Goal: Task Accomplishment & Management: Manage account settings

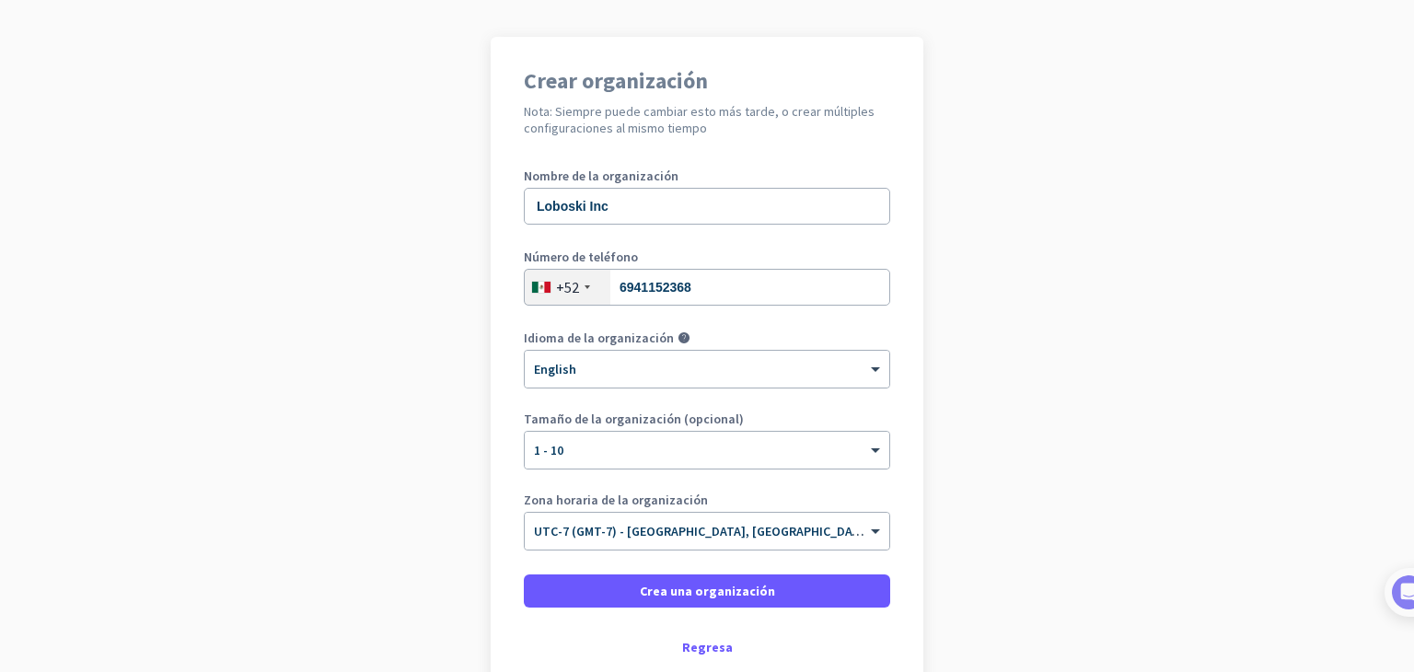
scroll to position [184, 0]
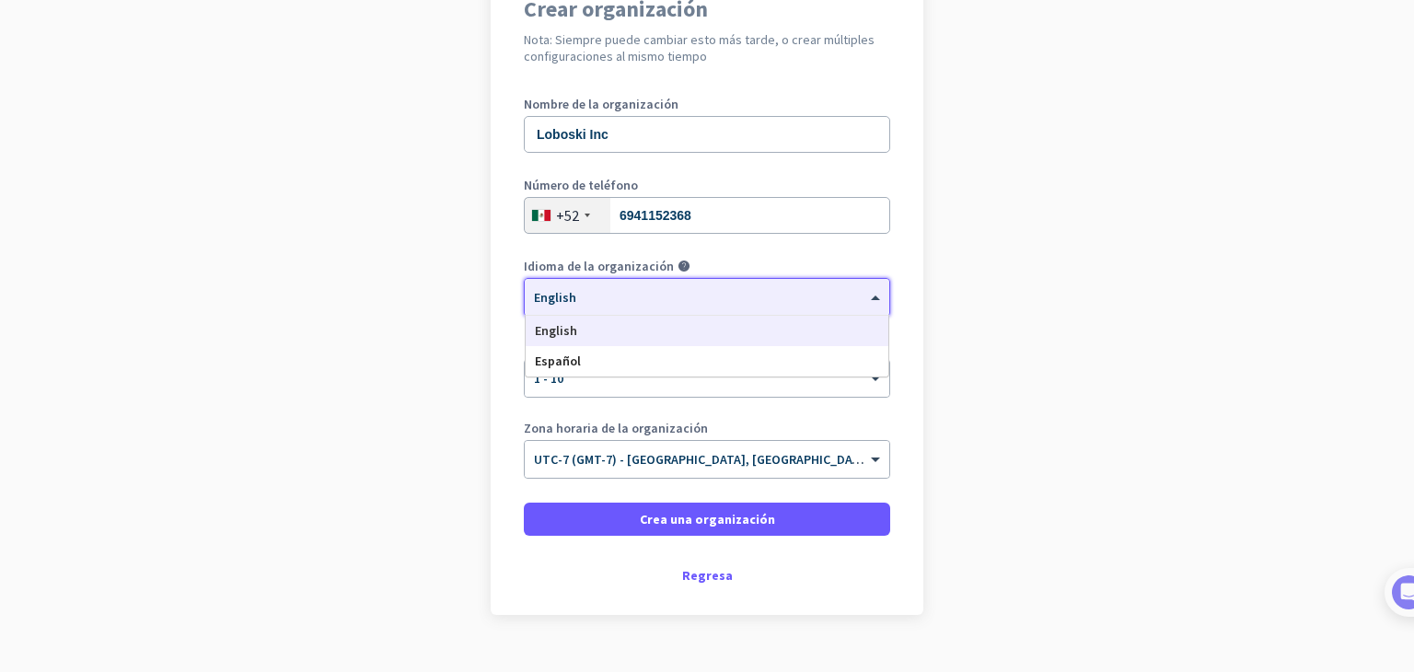
click at [804, 305] on div "× English" at bounding box center [707, 297] width 365 height 37
click at [758, 360] on div "Español" at bounding box center [707, 361] width 363 height 30
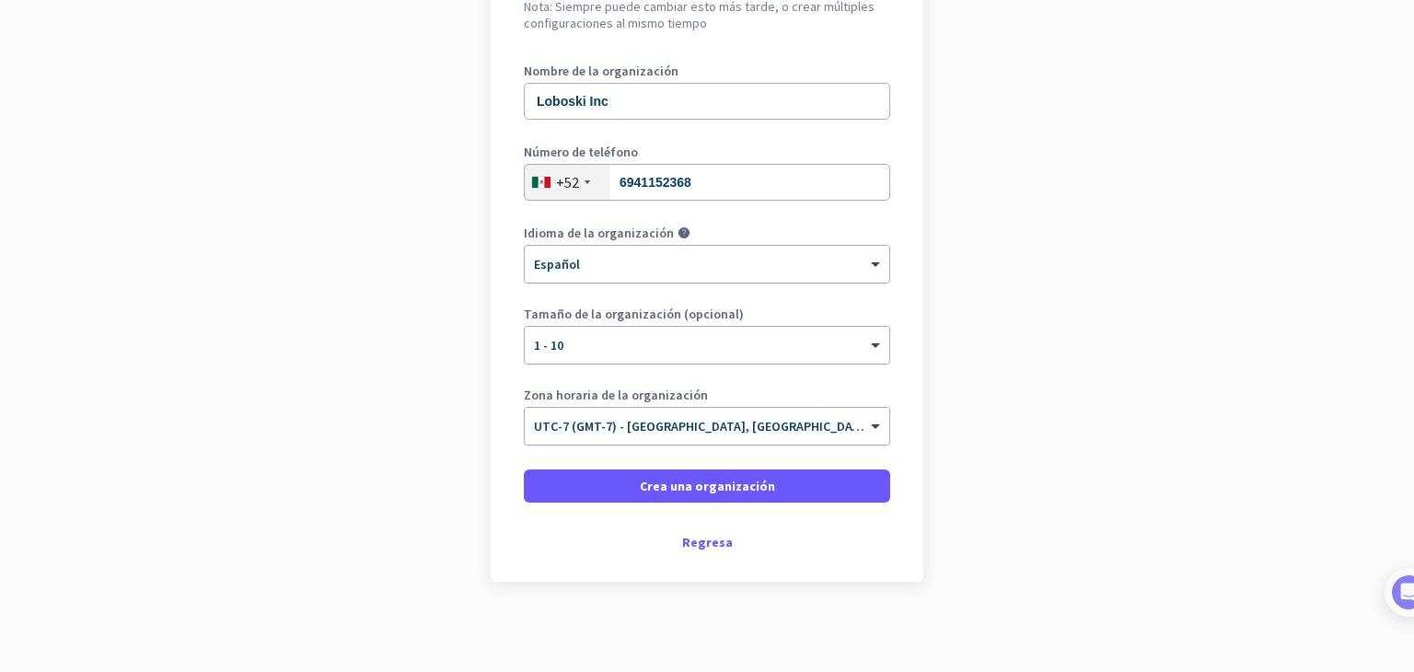
scroll to position [219, 0]
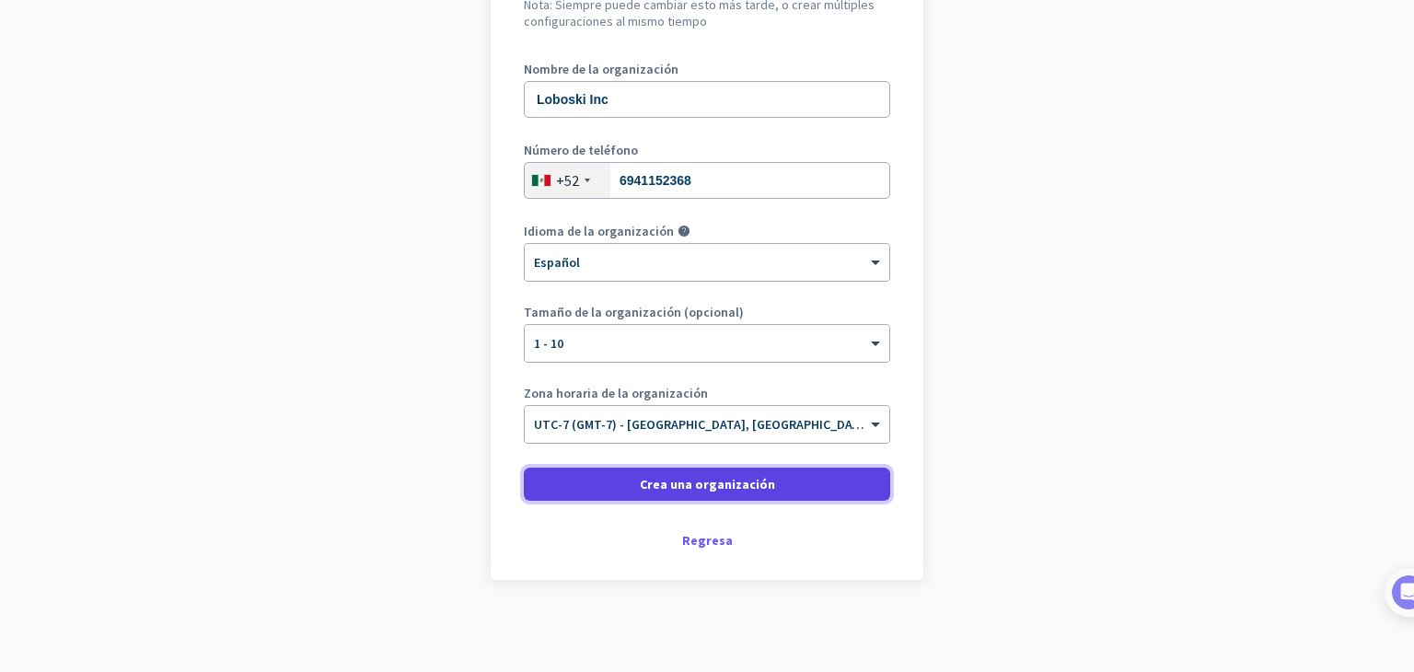
click at [821, 481] on span at bounding box center [707, 484] width 366 height 44
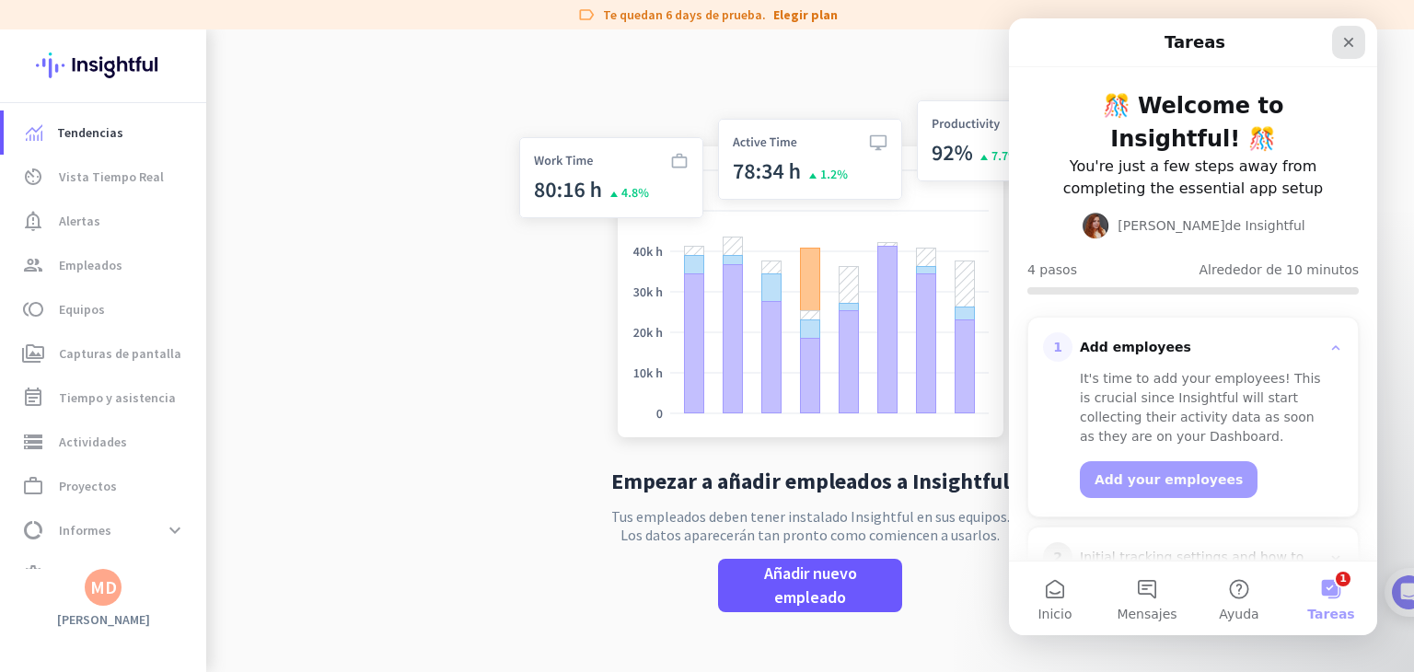
click at [1347, 30] on div "Cerrar" at bounding box center [1348, 42] width 33 height 33
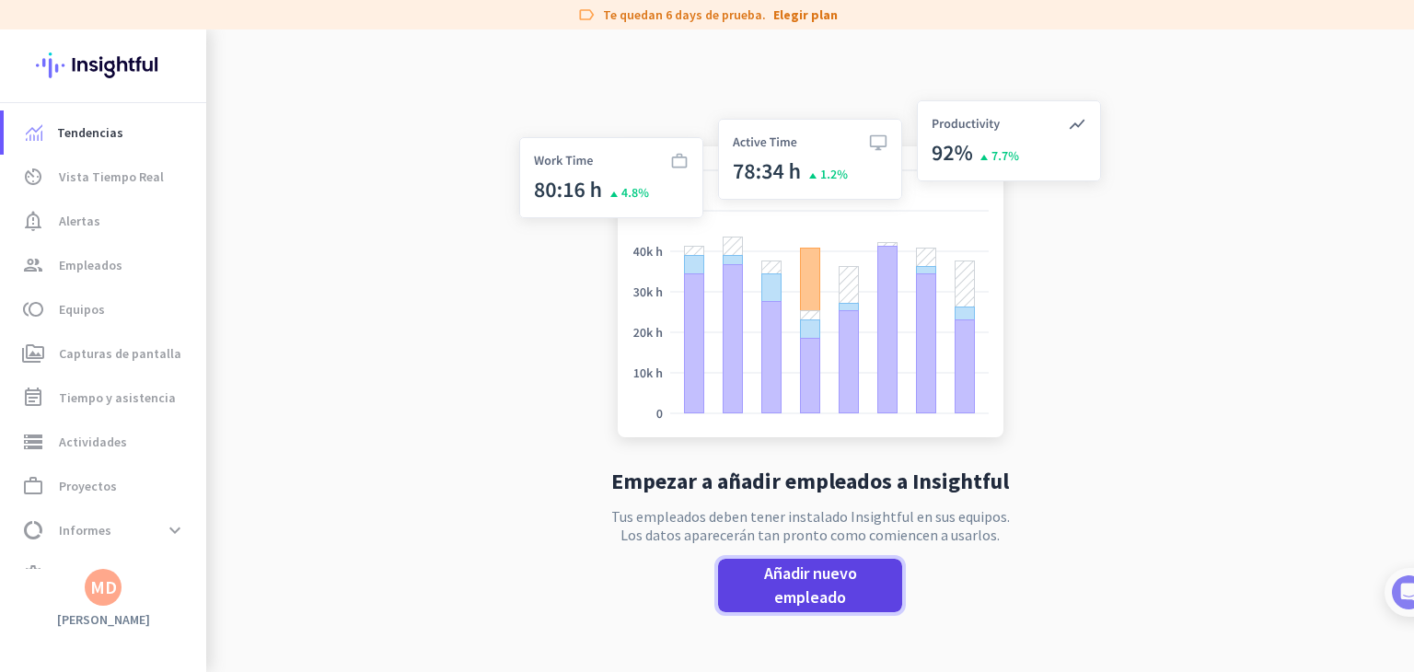
click at [804, 572] on span "Añadir nuevo empleado" at bounding box center [810, 586] width 155 height 48
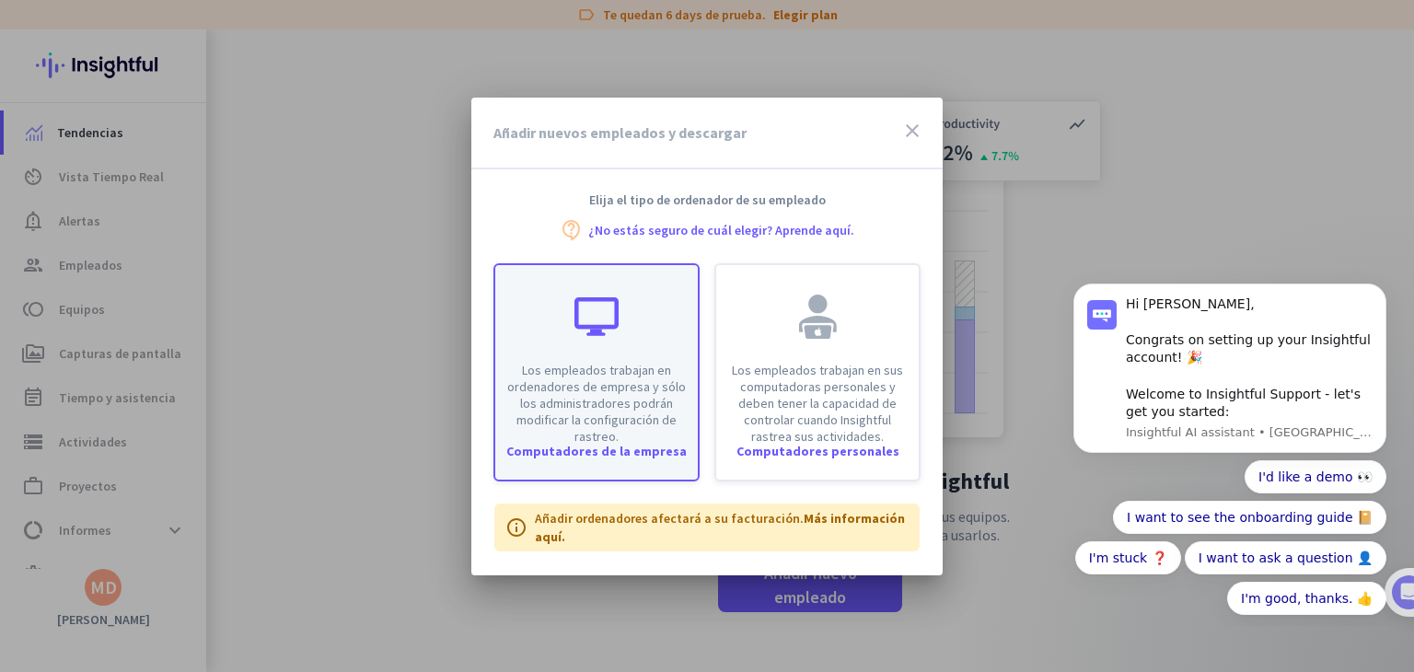
click at [667, 389] on p "Los empleados trabajan en ordenadores de empresa y sólo los administradores pod…" at bounding box center [596, 403] width 180 height 83
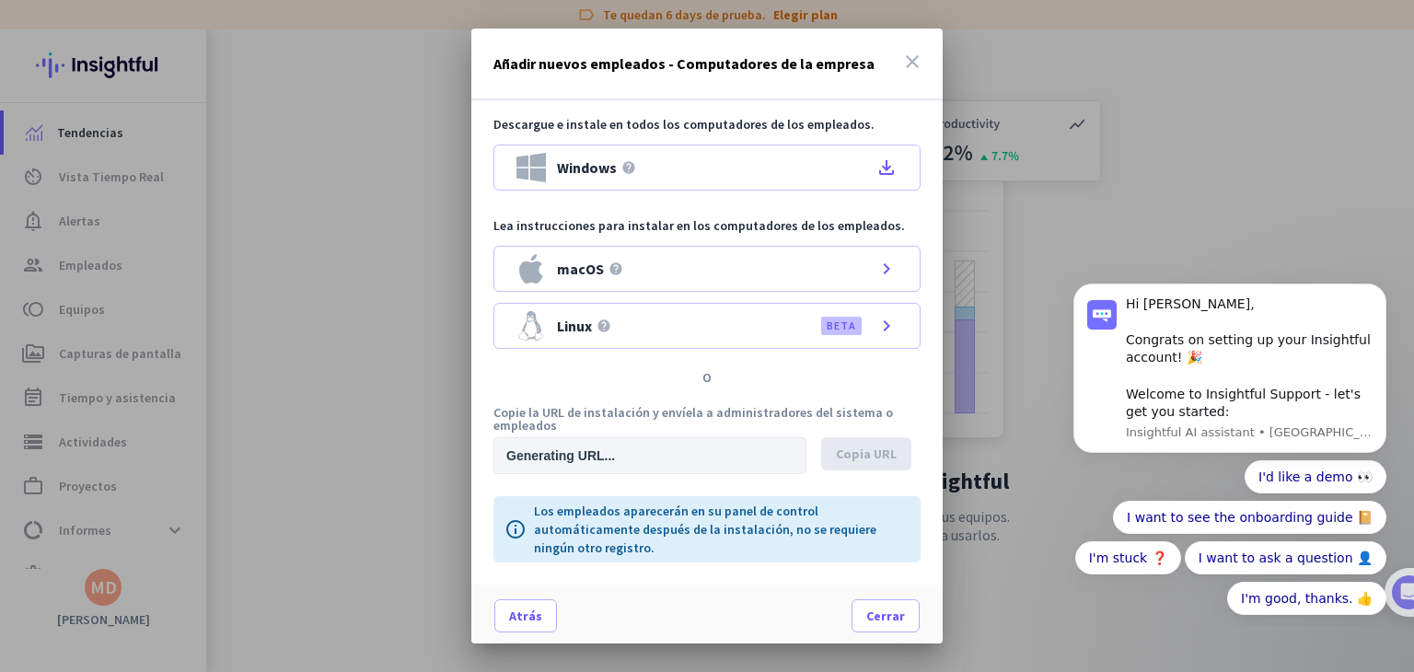
type input "[URL][DOMAIN_NAME]"
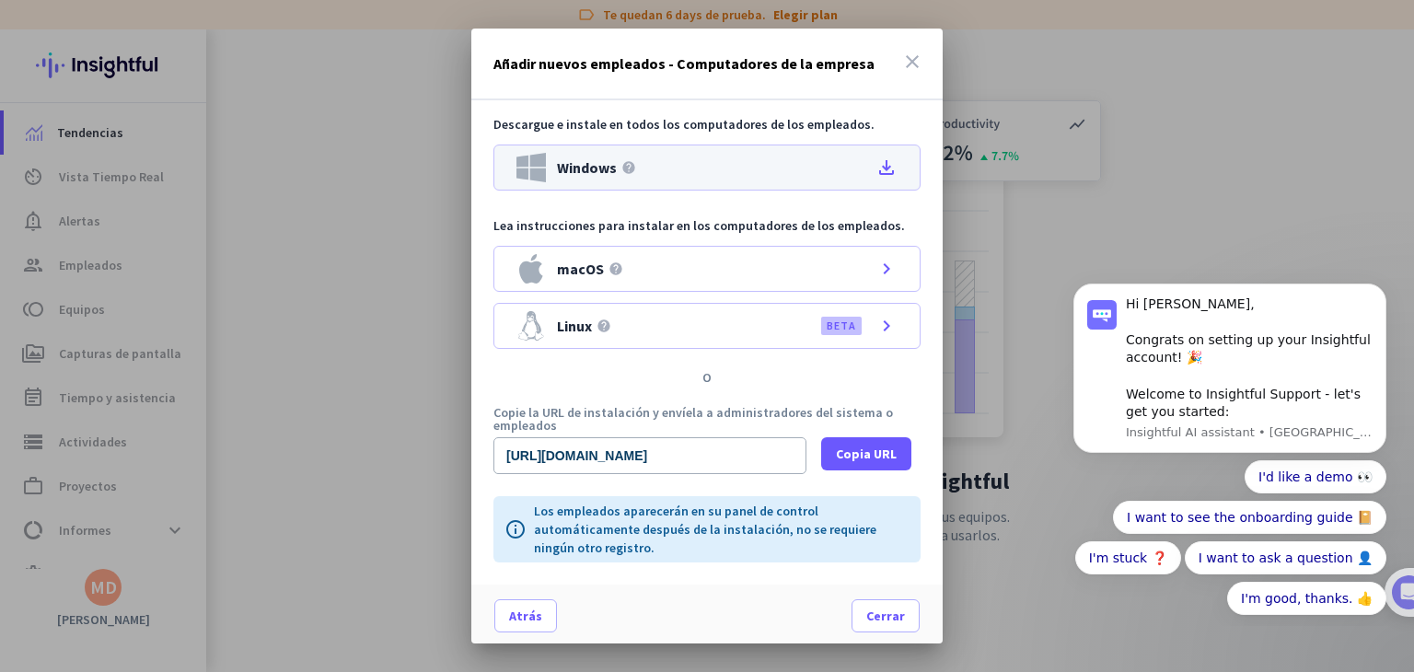
click at [686, 165] on div "Windows help file_download" at bounding box center [707, 168] width 427 height 46
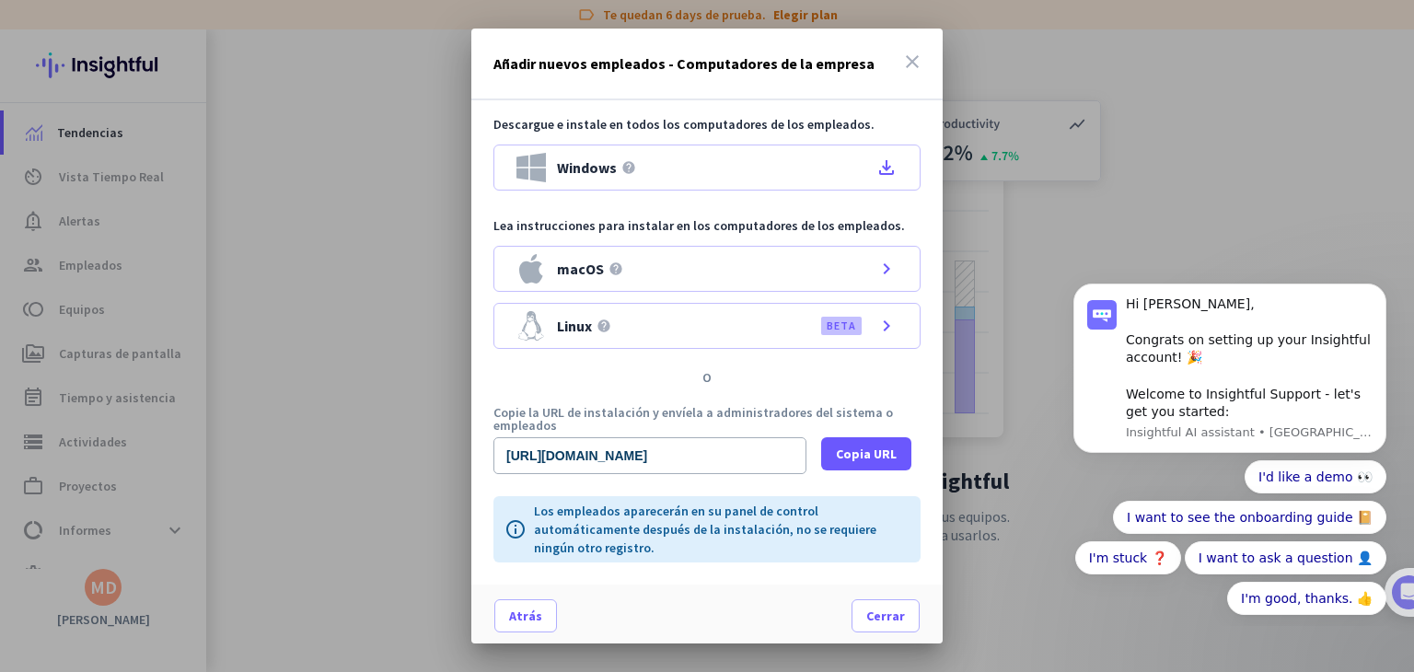
click at [912, 56] on icon "close" at bounding box center [912, 62] width 22 height 22
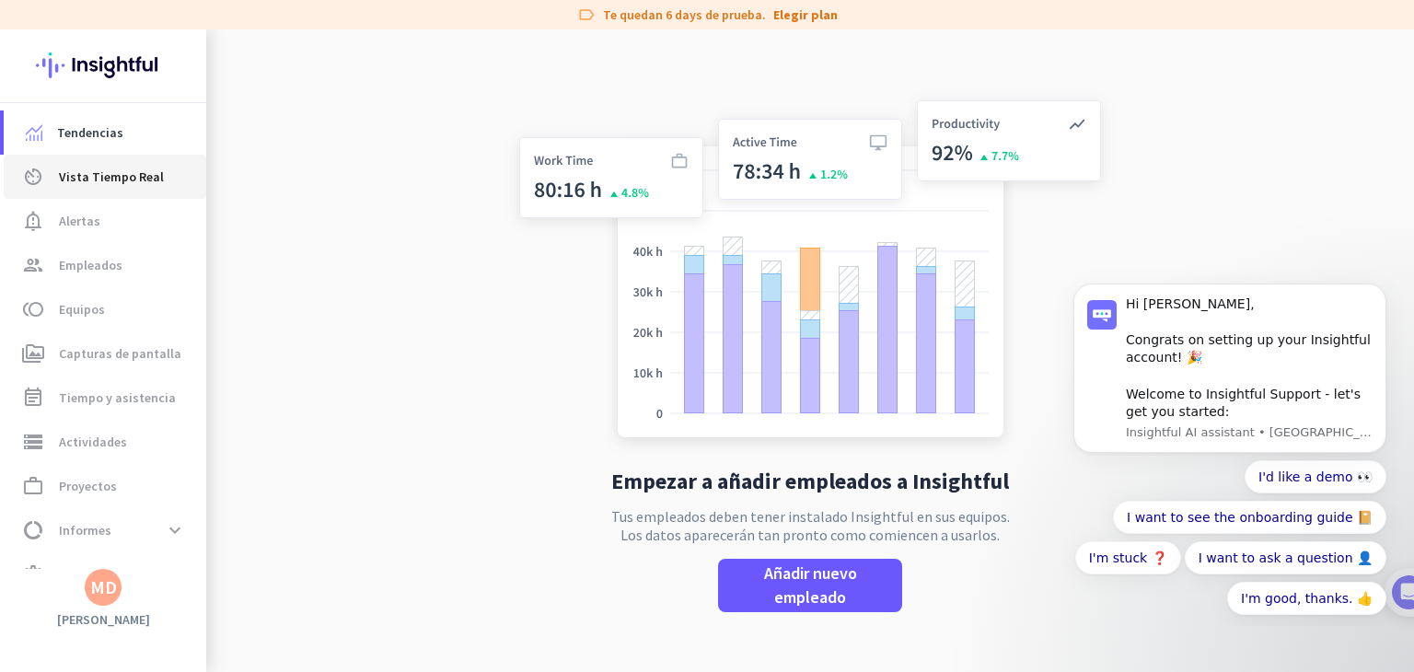
click at [126, 184] on span "Vista Tiempo Real" at bounding box center [111, 177] width 105 height 22
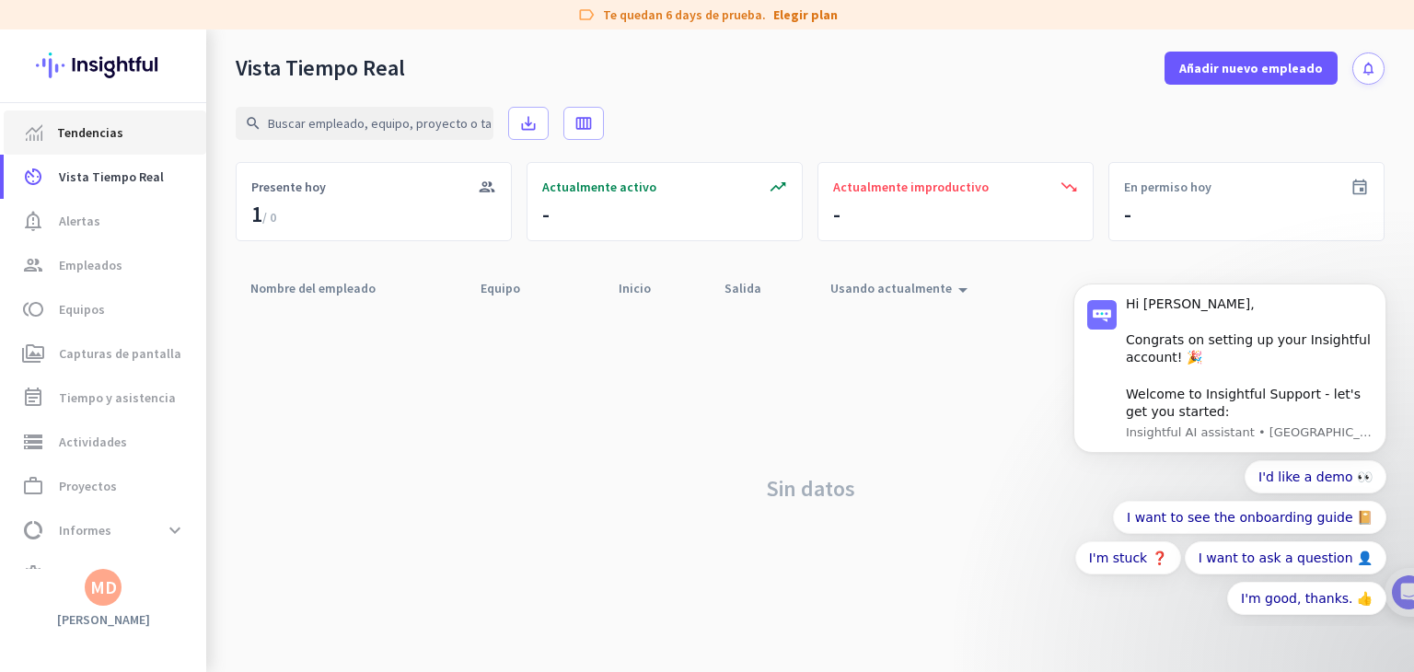
click at [131, 134] on span "Tendencias" at bounding box center [104, 133] width 173 height 22
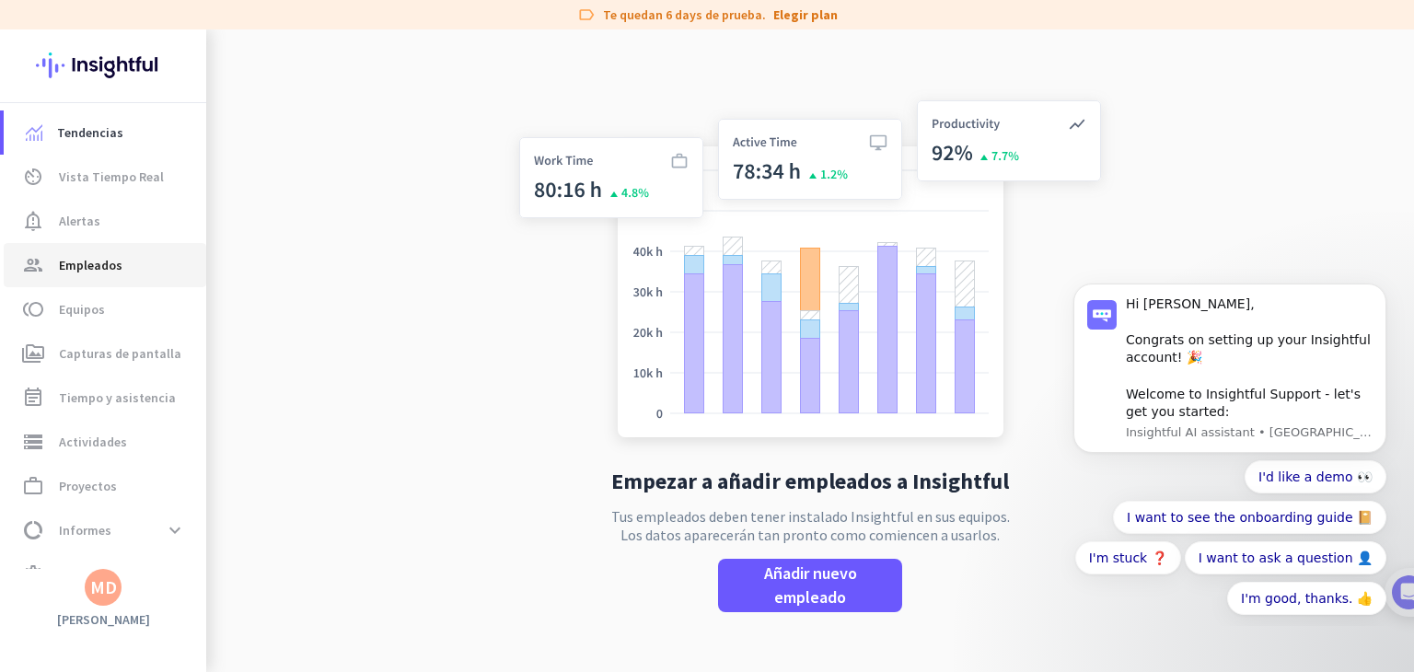
click at [101, 266] on span "Empleados" at bounding box center [91, 265] width 64 height 22
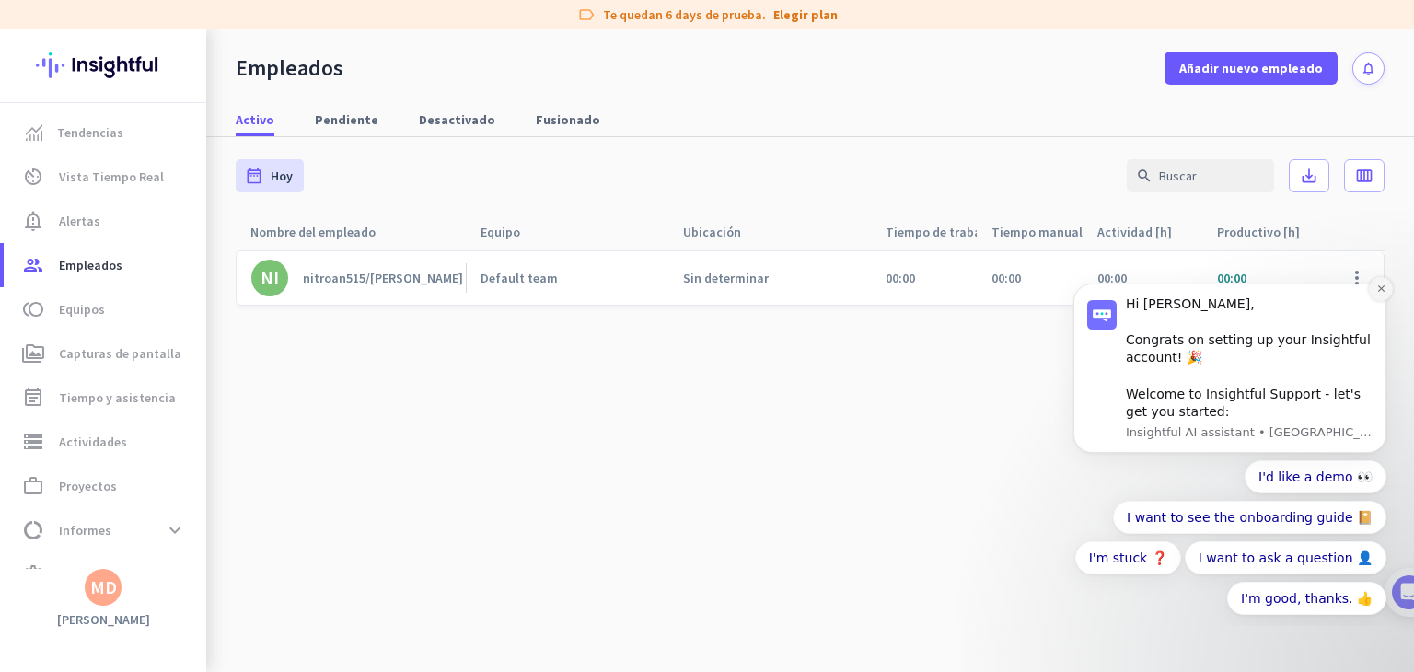
click at [1382, 291] on icon "Dismiss notification" at bounding box center [1380, 288] width 6 height 6
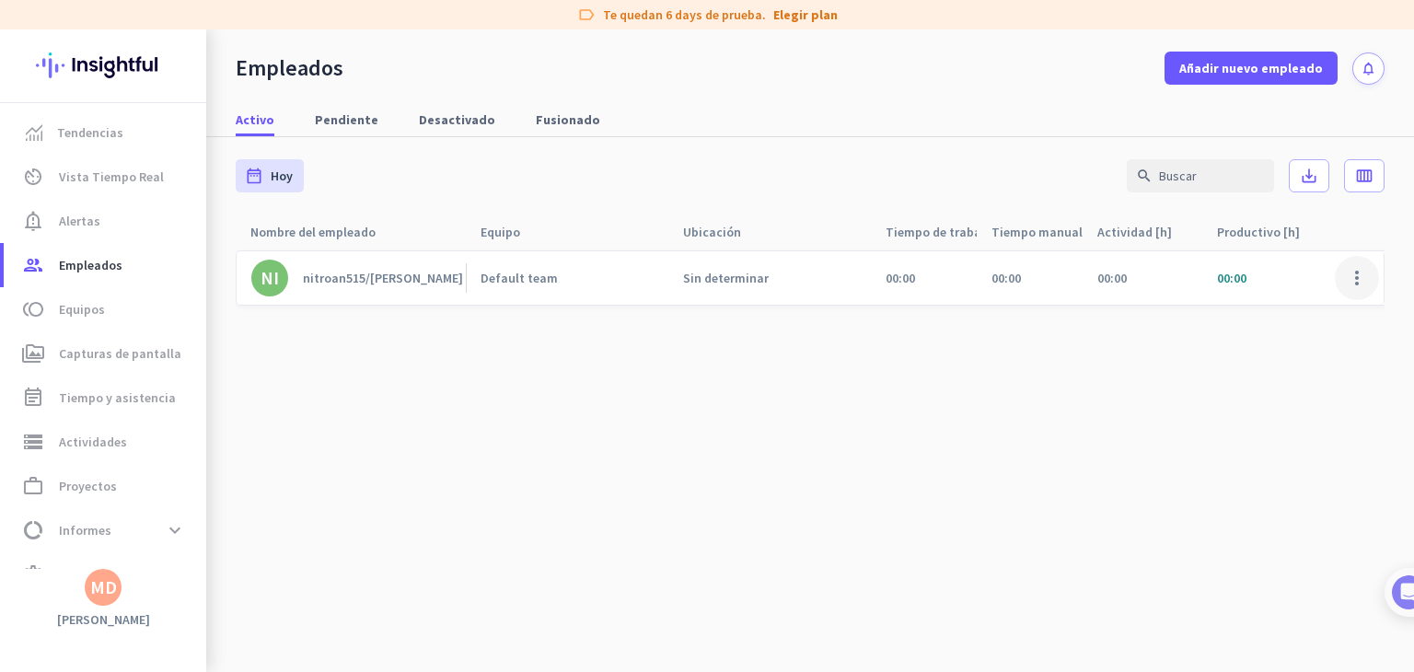
click at [1367, 285] on span at bounding box center [1357, 278] width 44 height 44
click at [1309, 323] on span "Editar" at bounding box center [1303, 317] width 122 height 18
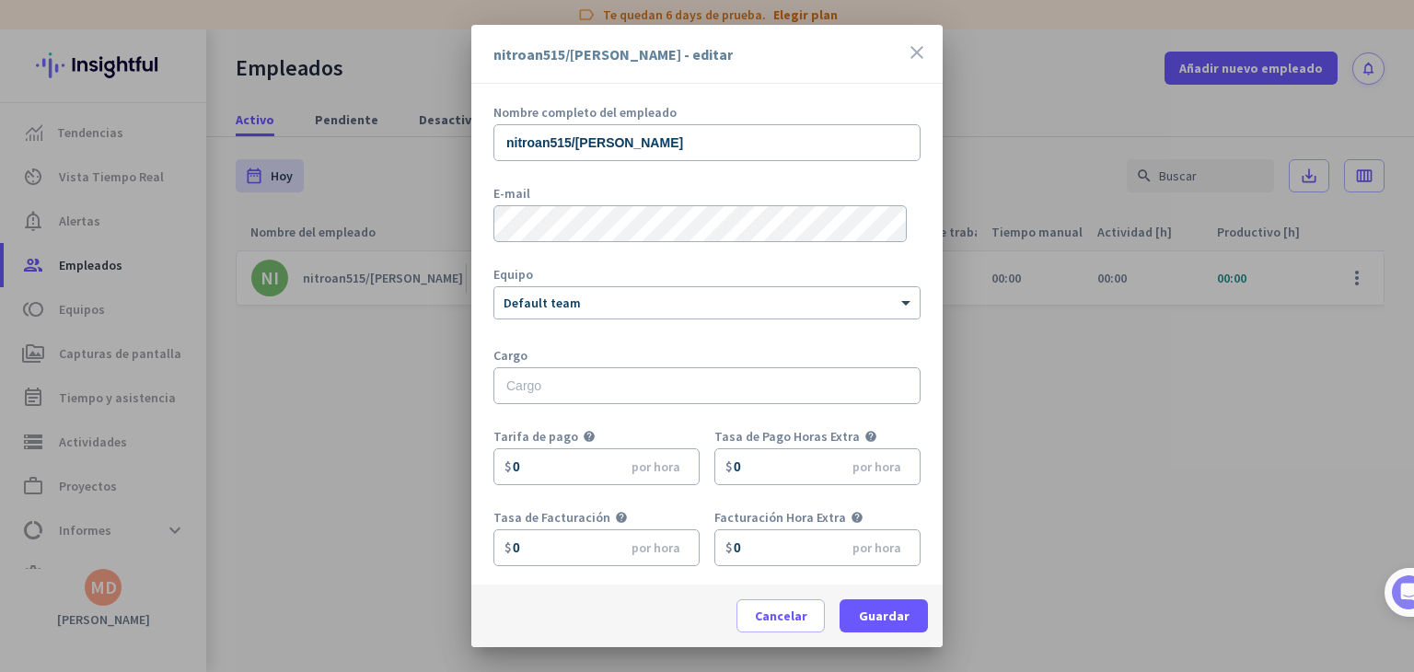
click at [919, 58] on icon "close" at bounding box center [917, 52] width 22 height 22
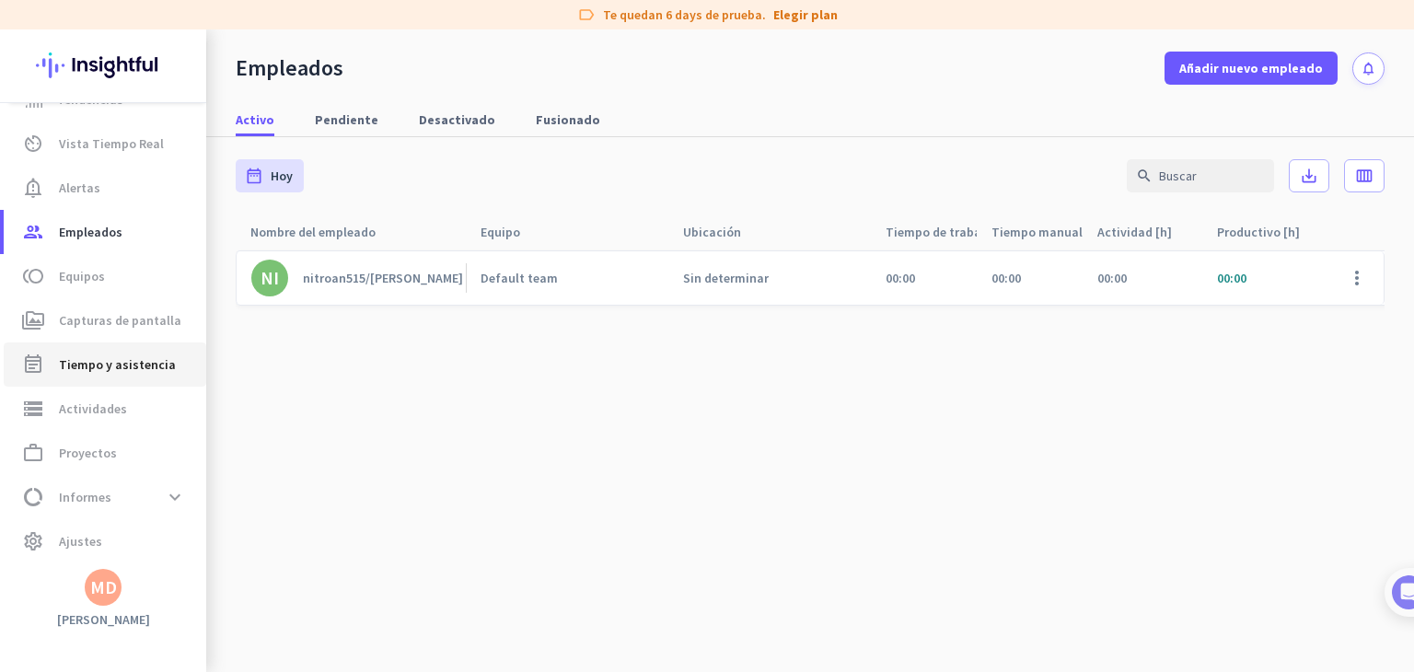
scroll to position [35, 0]
click at [111, 333] on link "perm_media Capturas de pantalla" at bounding box center [105, 318] width 203 height 44
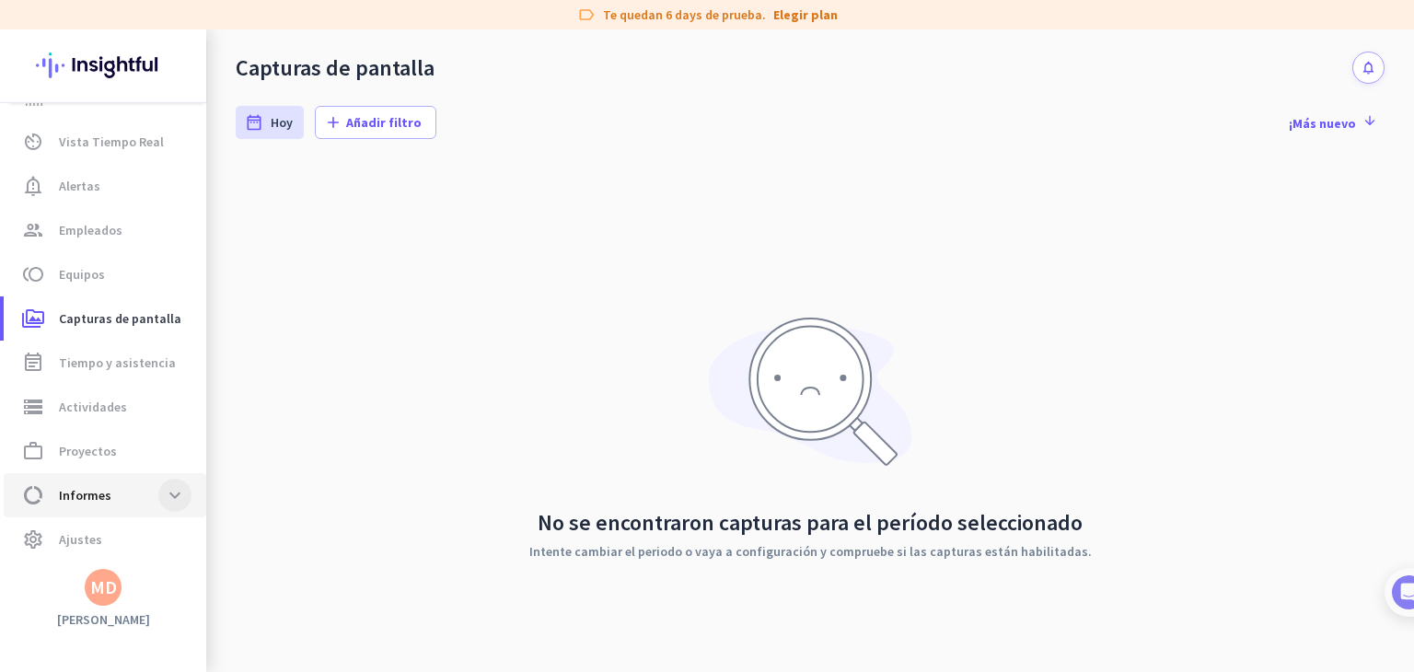
click at [172, 491] on span at bounding box center [174, 495] width 33 height 33
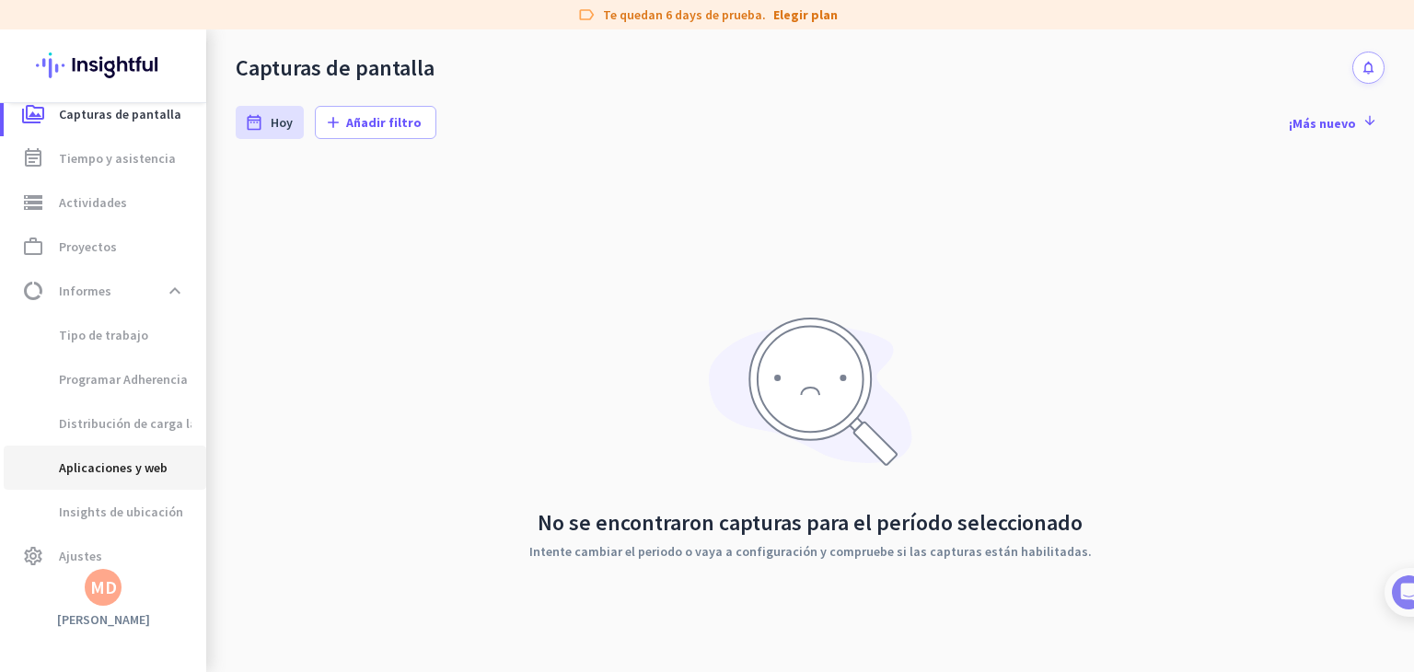
scroll to position [256, 0]
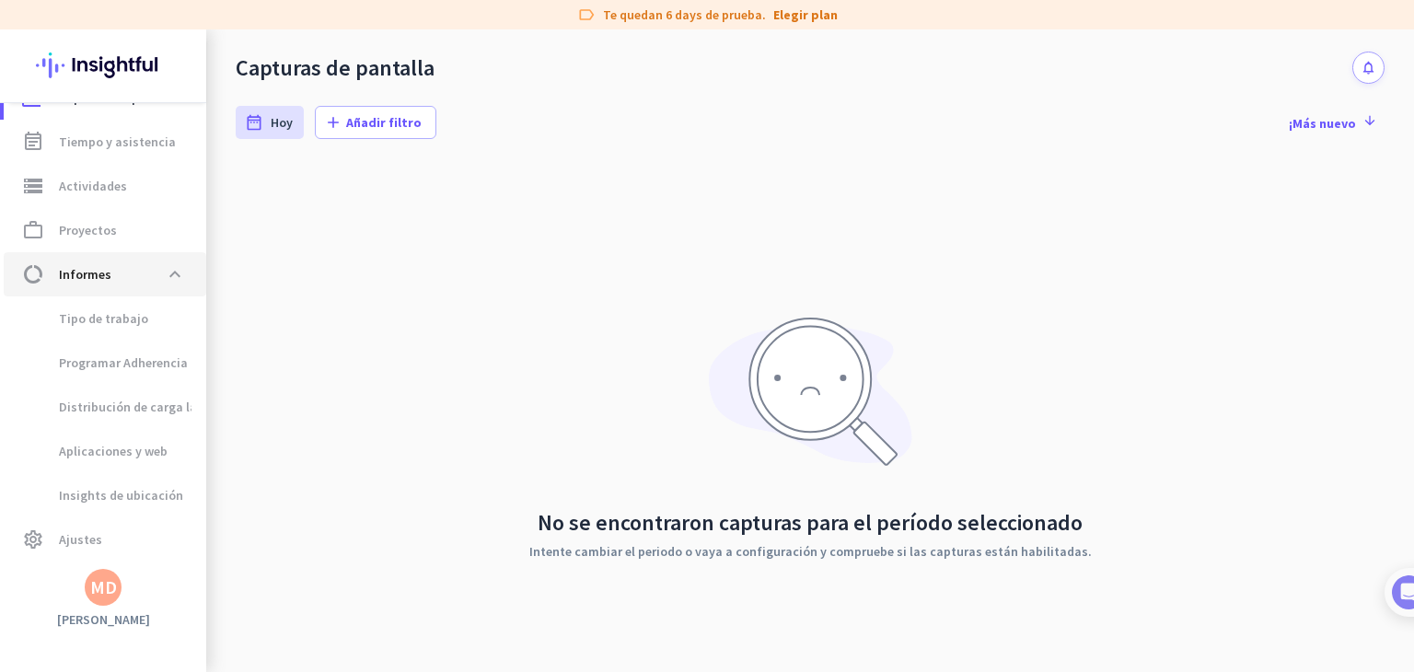
click at [156, 283] on span "data_usage Informes expand_less" at bounding box center [104, 274] width 173 height 33
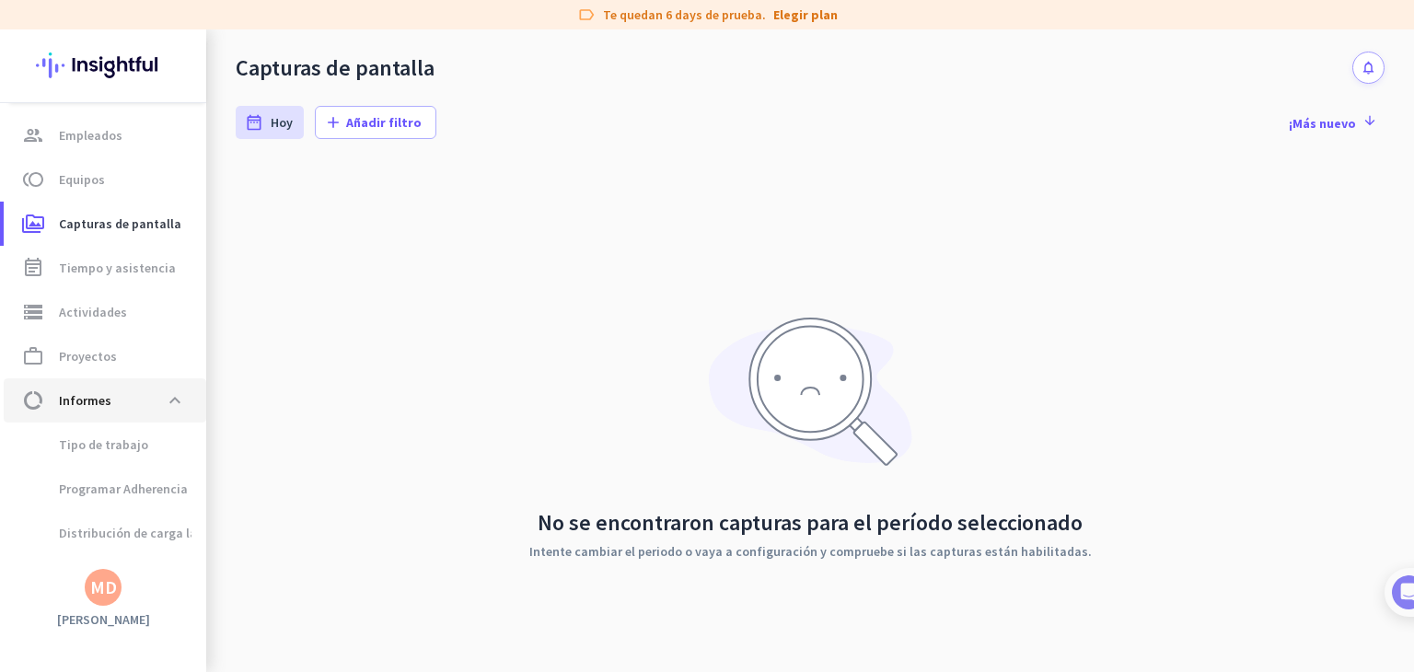
scroll to position [72, 0]
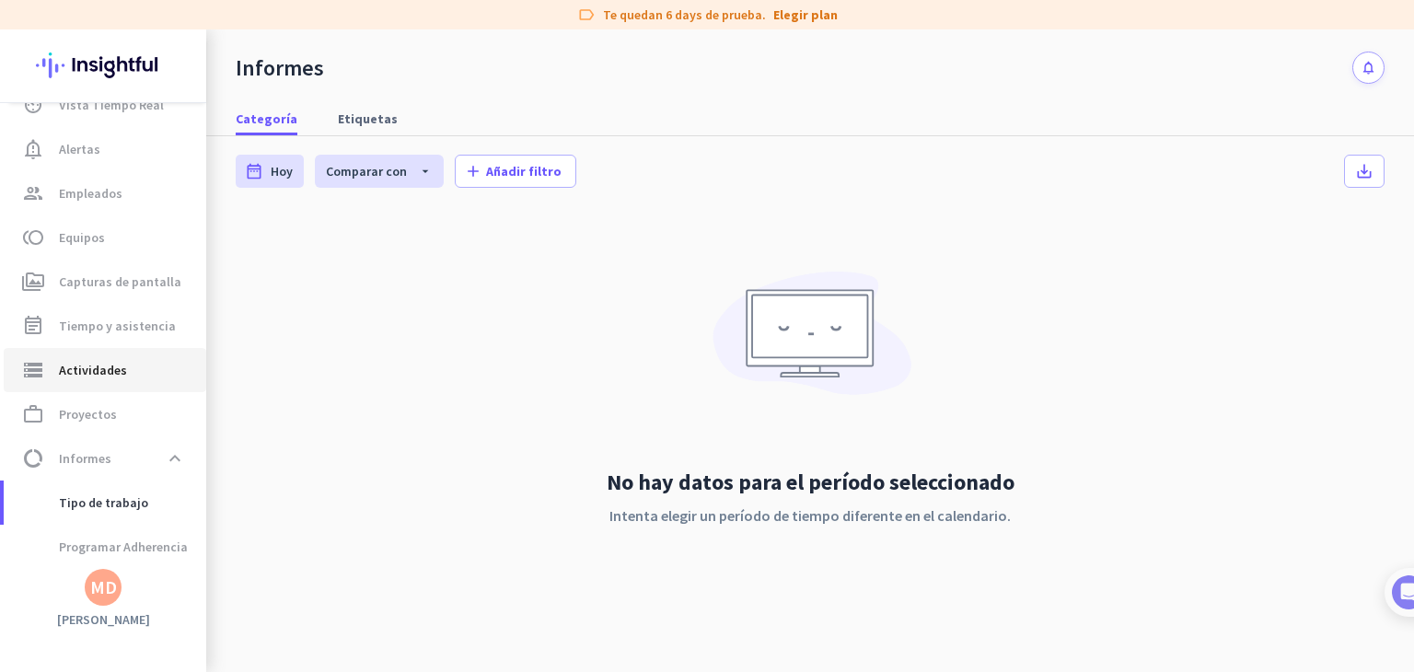
click at [105, 376] on span "Actividades" at bounding box center [93, 370] width 68 height 22
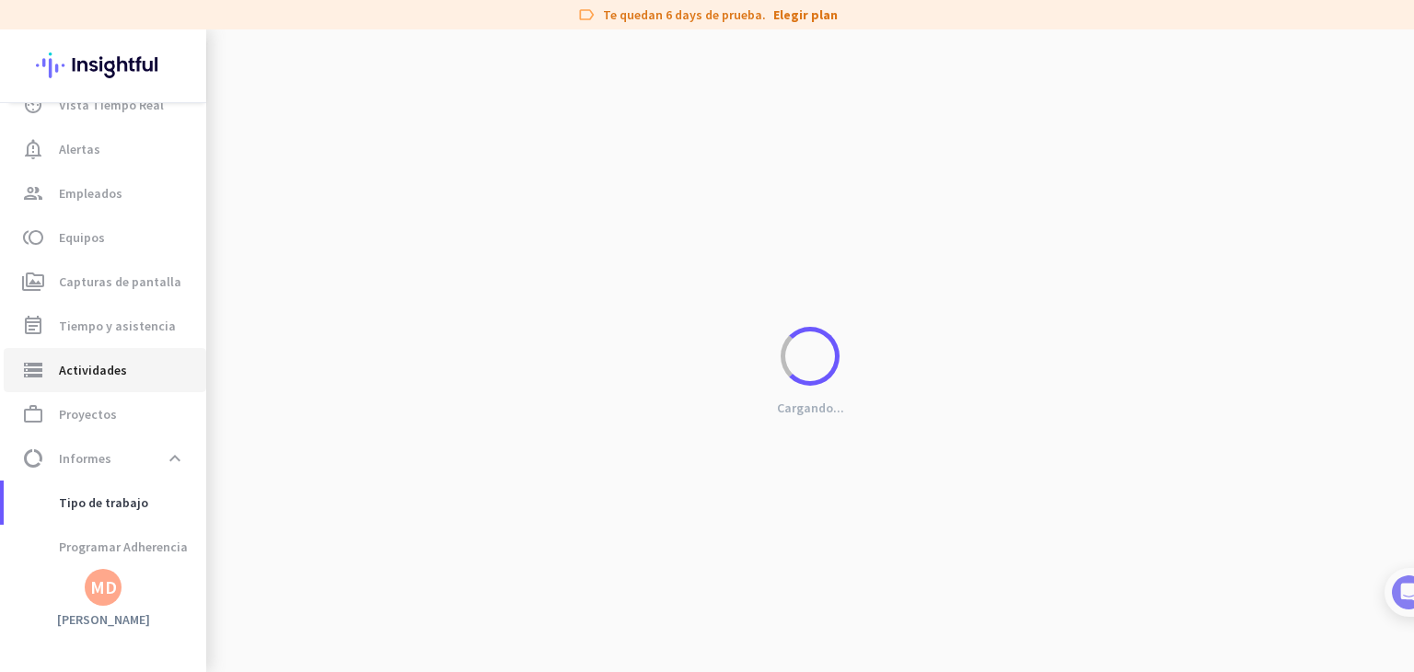
type input "[DATE]"
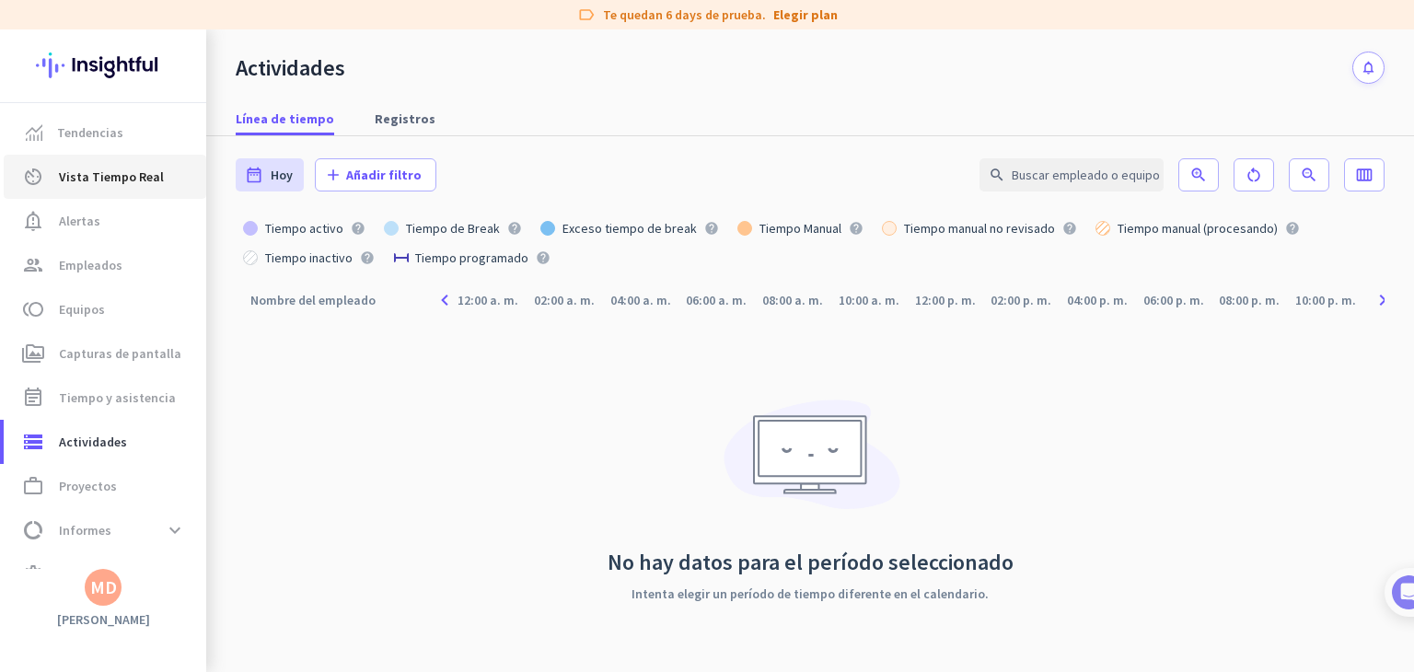
click at [96, 185] on span "Vista Tiempo Real" at bounding box center [111, 177] width 105 height 22
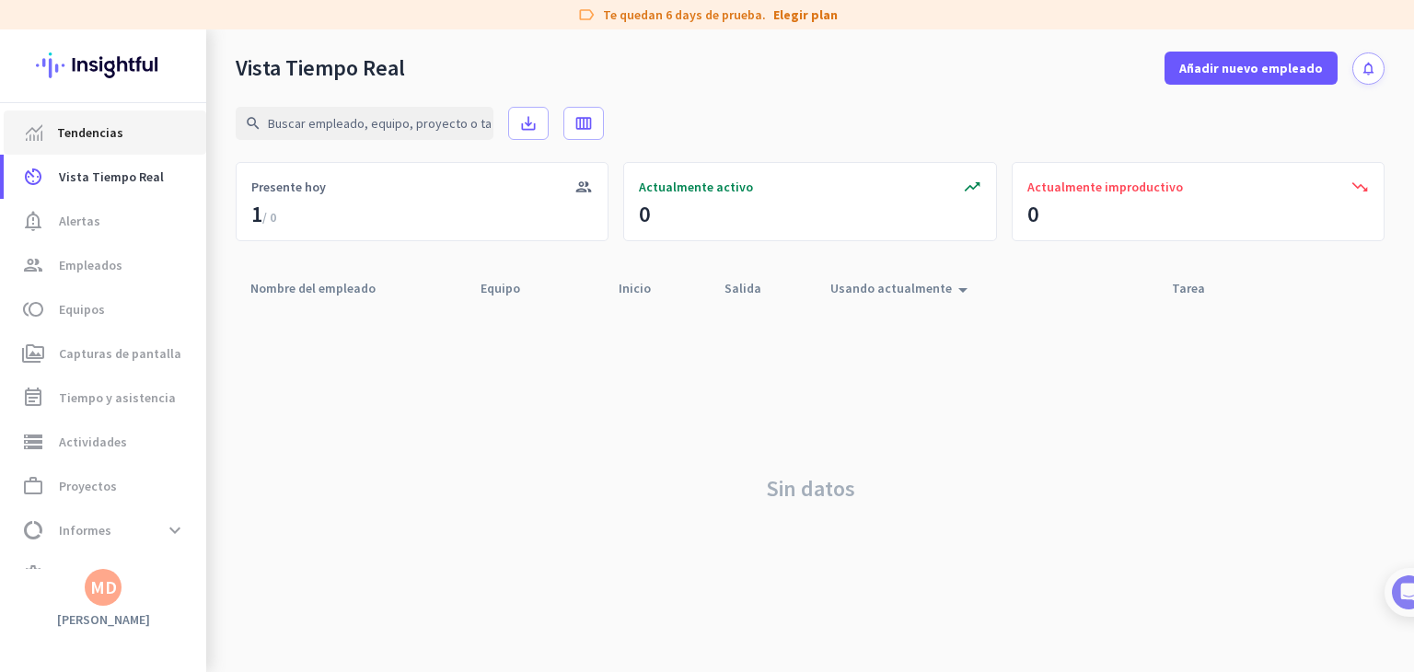
click at [103, 148] on link "Tendencias" at bounding box center [105, 132] width 203 height 44
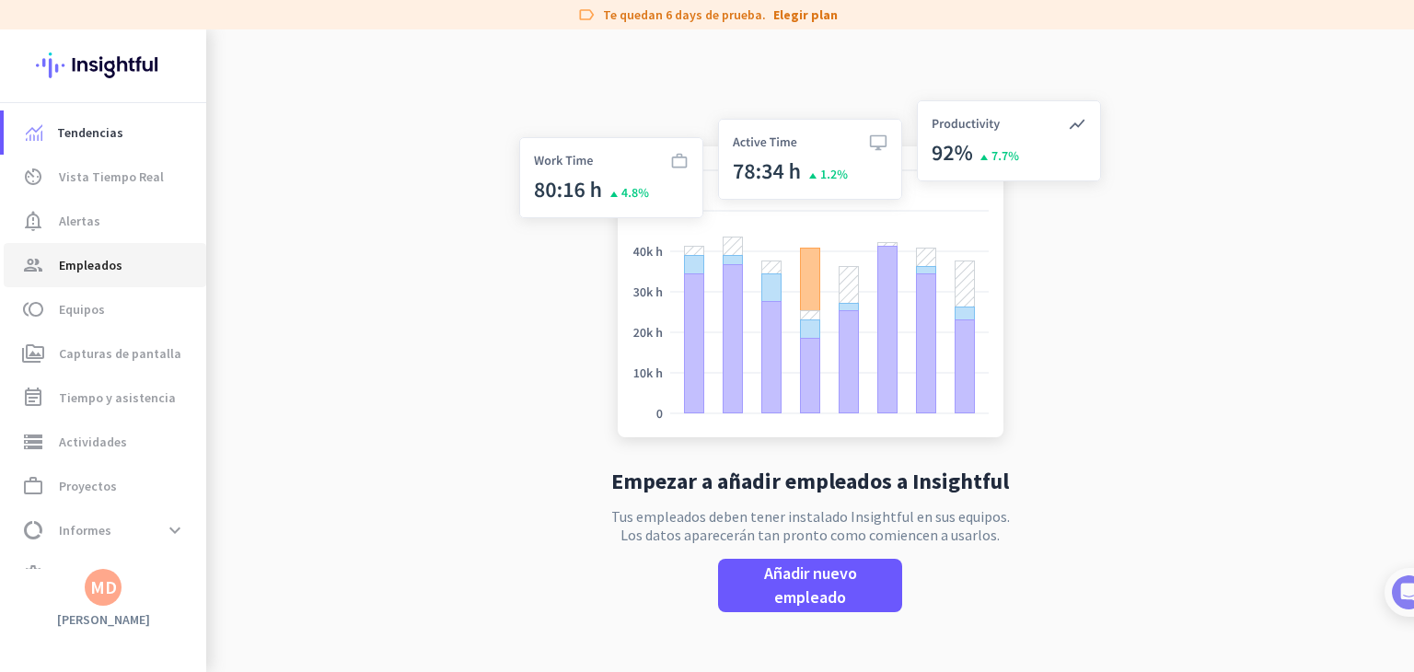
click at [122, 285] on link "group Empleados" at bounding box center [105, 265] width 203 height 44
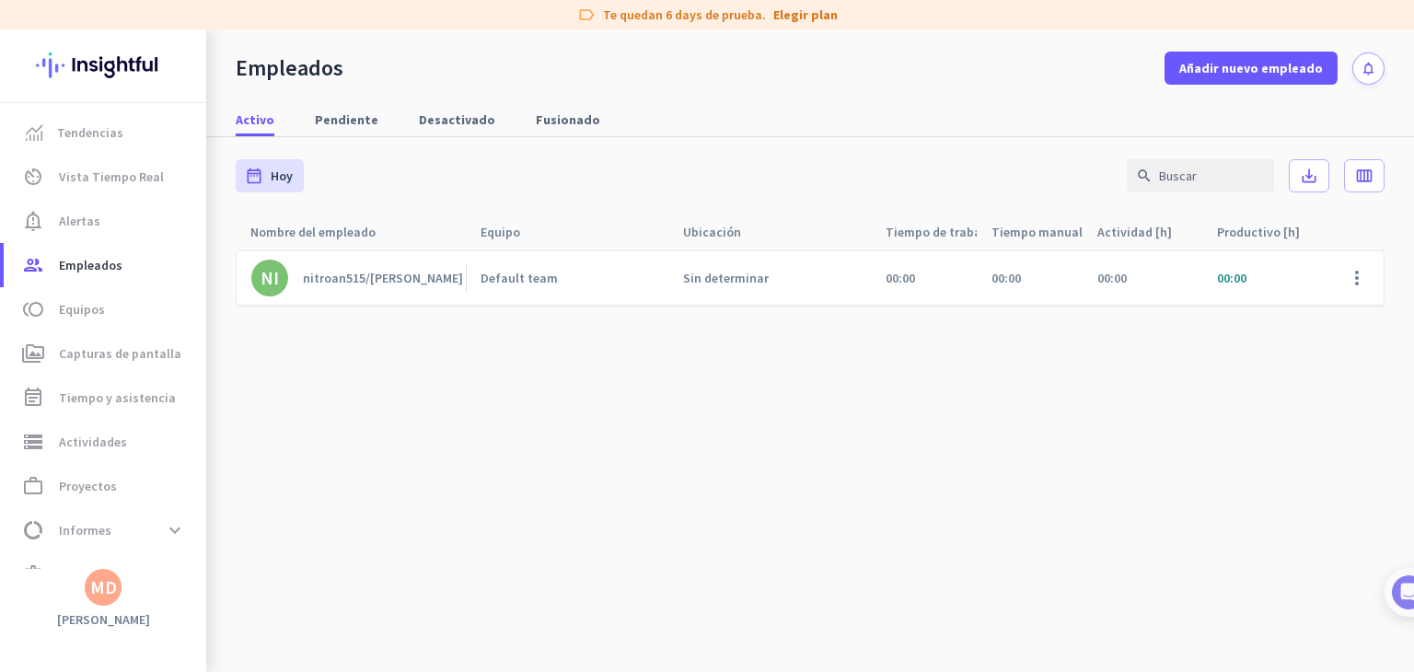
click at [364, 296] on link "NI nitroan515/[PERSON_NAME]" at bounding box center [358, 278] width 215 height 37
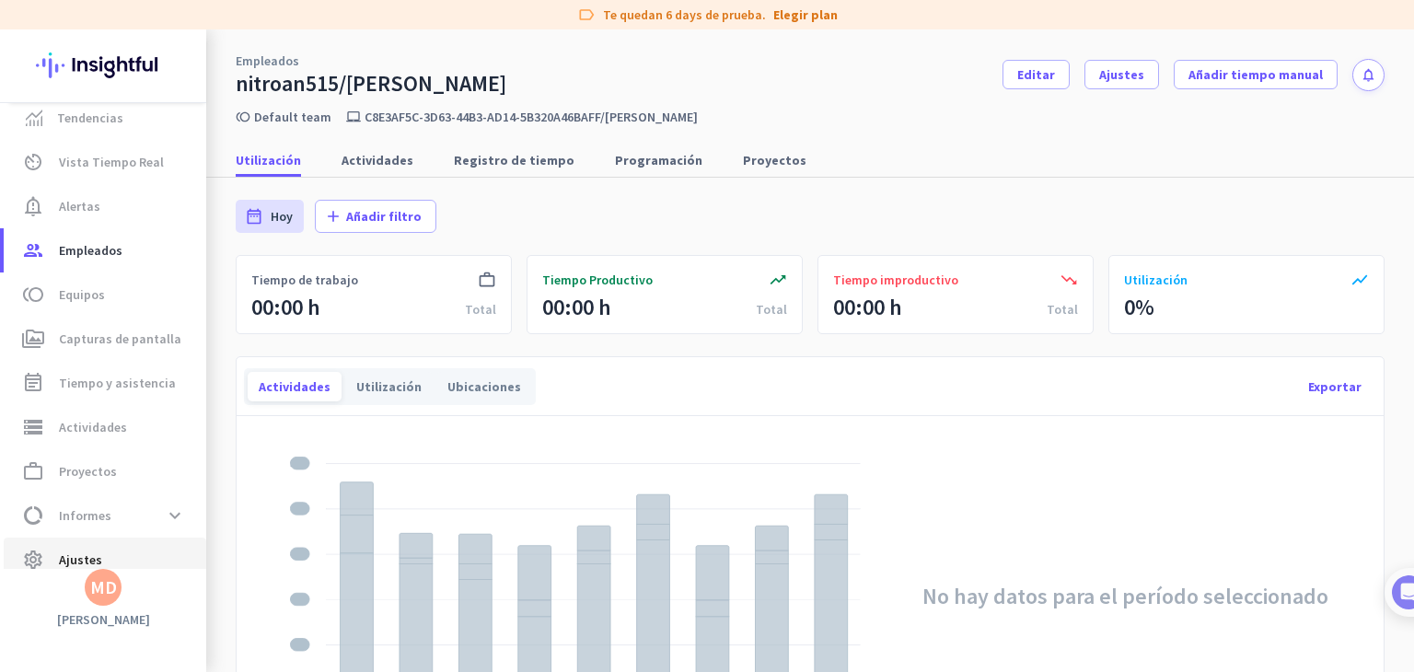
scroll to position [35, 0]
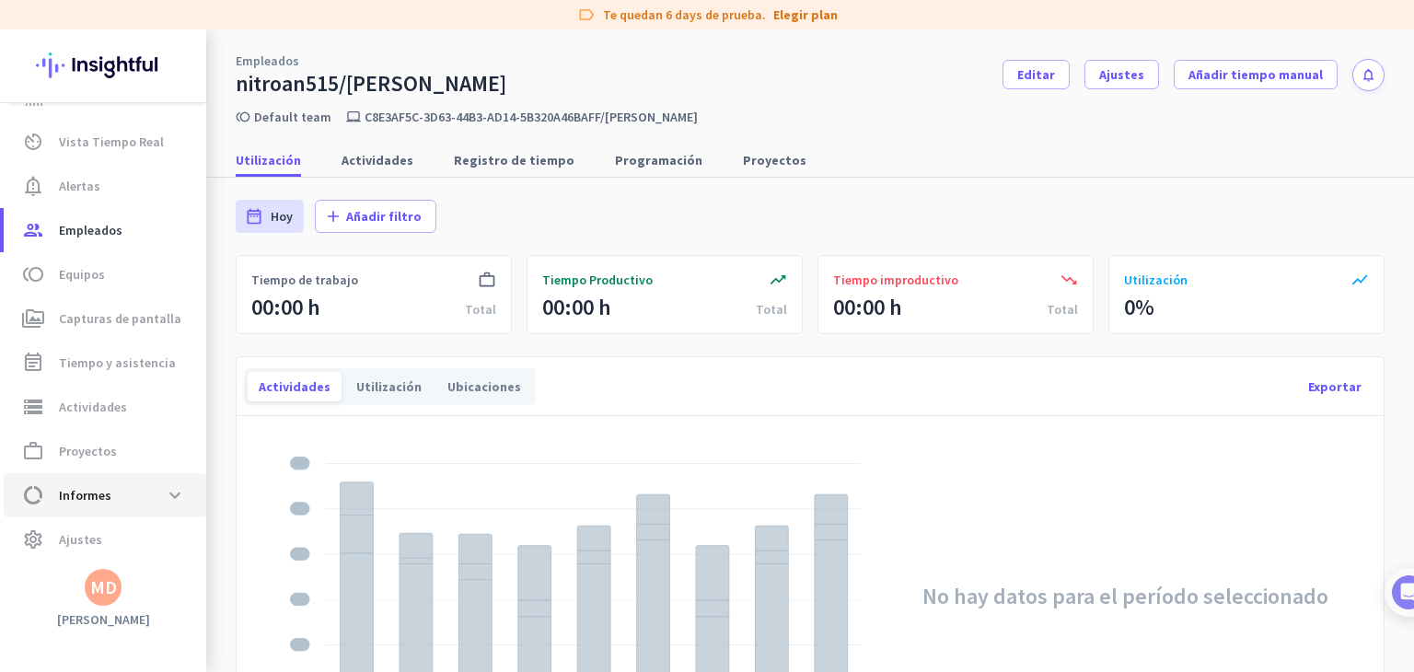
click at [99, 505] on span "Informes" at bounding box center [85, 495] width 52 height 22
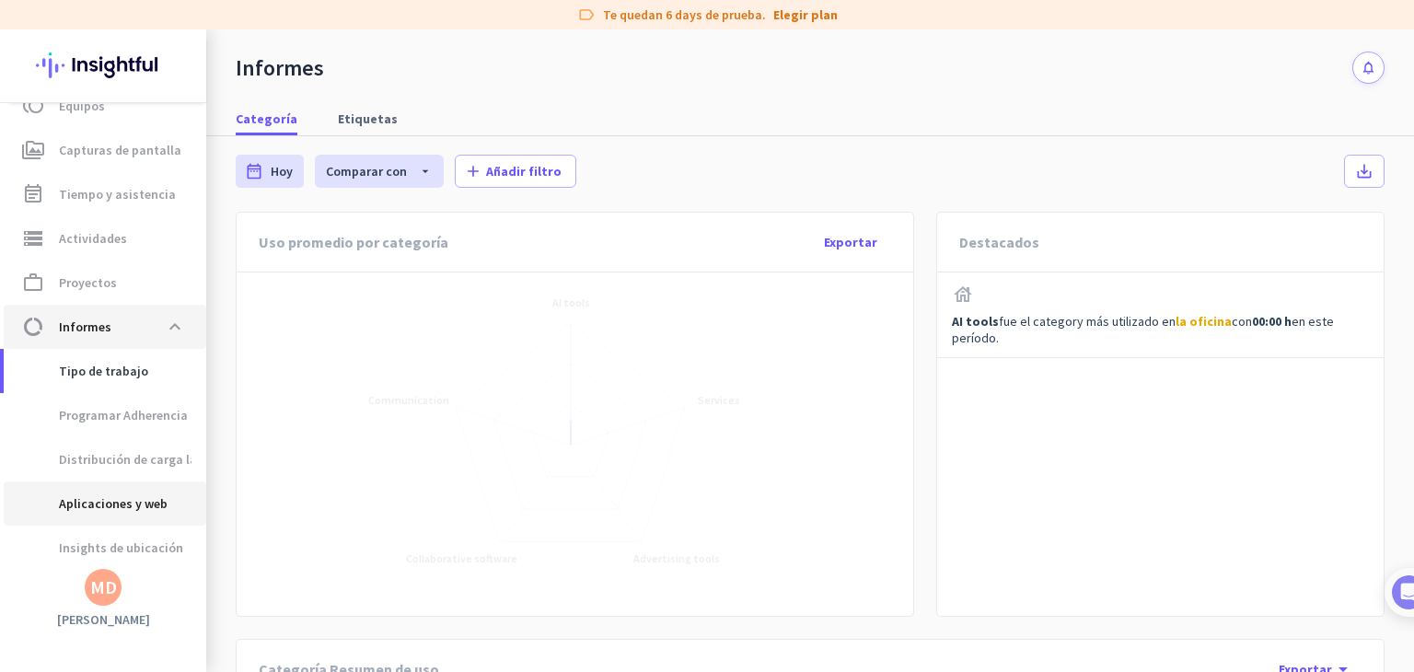
scroll to position [204, 0]
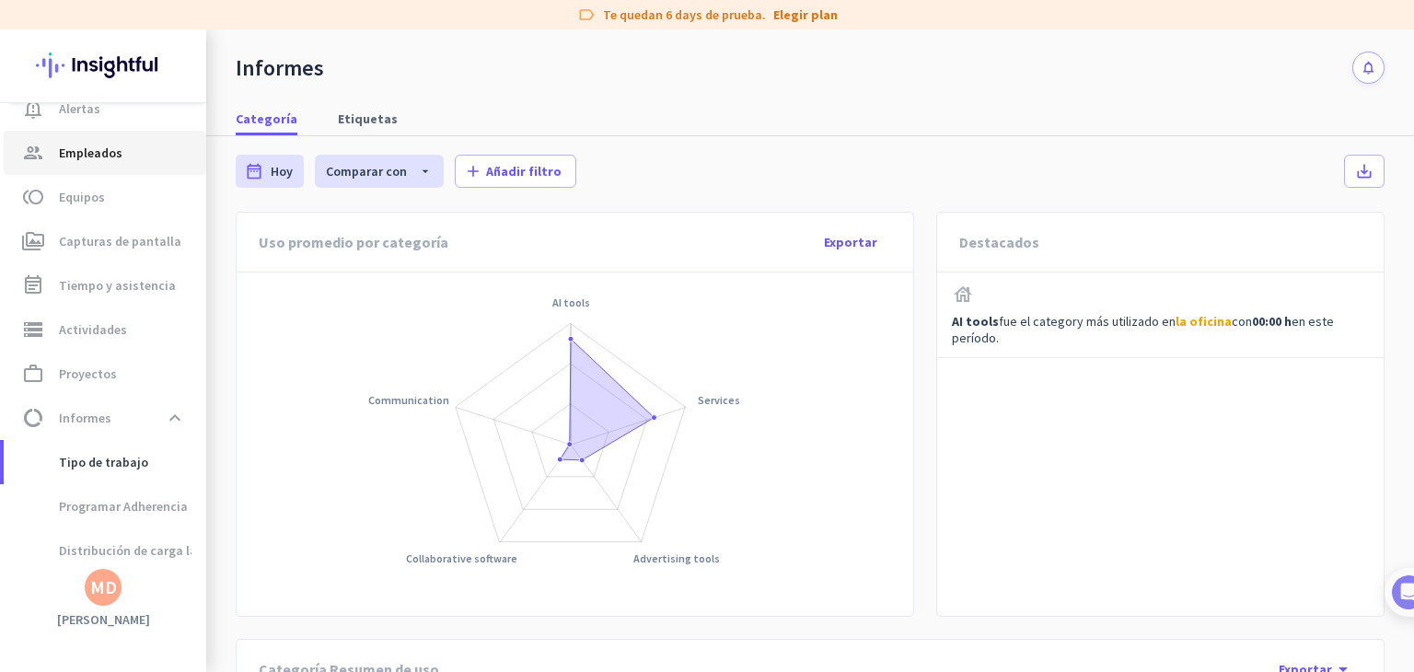
click at [87, 161] on span "Empleados" at bounding box center [91, 153] width 64 height 22
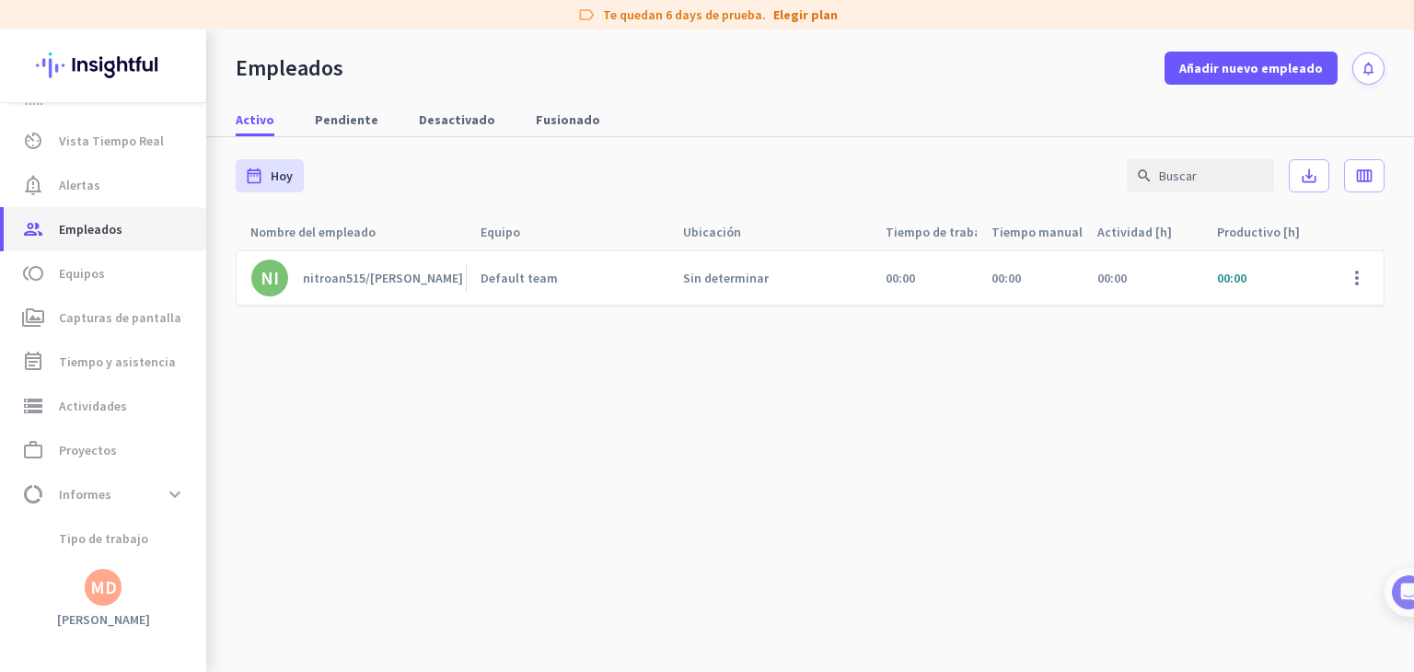
scroll to position [35, 0]
click at [108, 553] on link "settings Ajustes" at bounding box center [105, 539] width 203 height 44
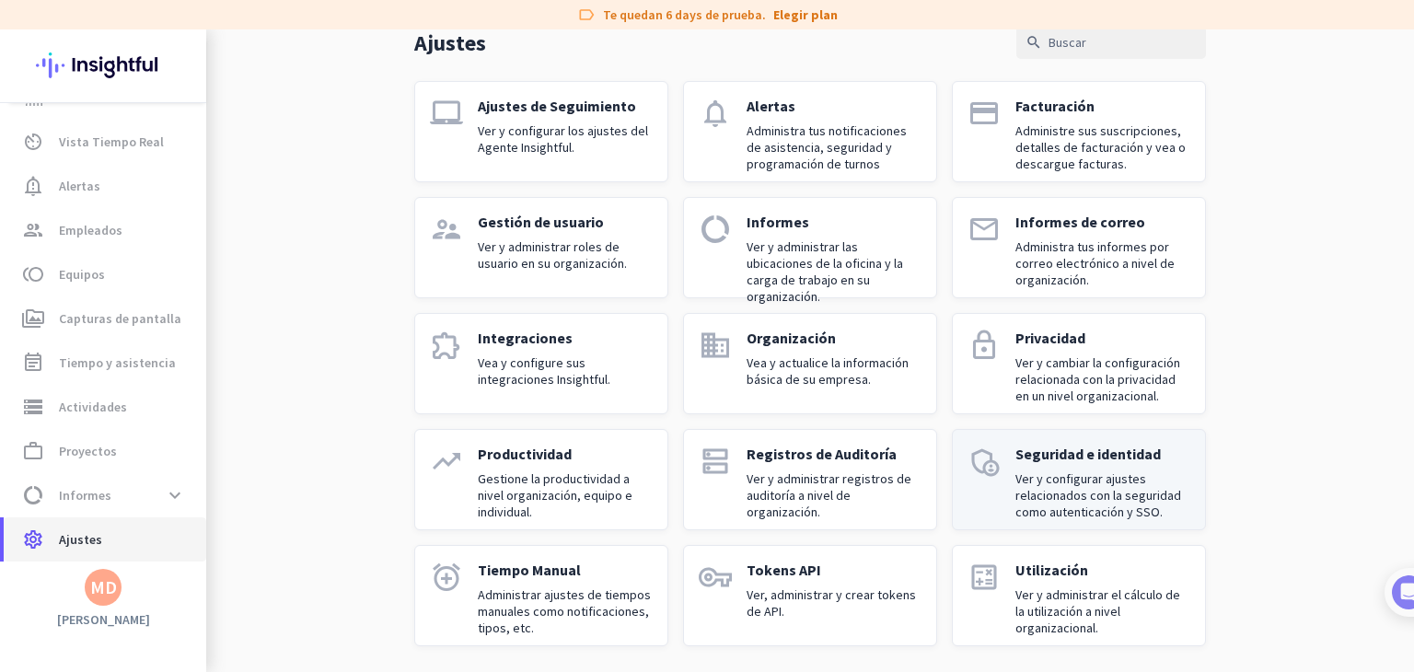
scroll to position [96, 0]
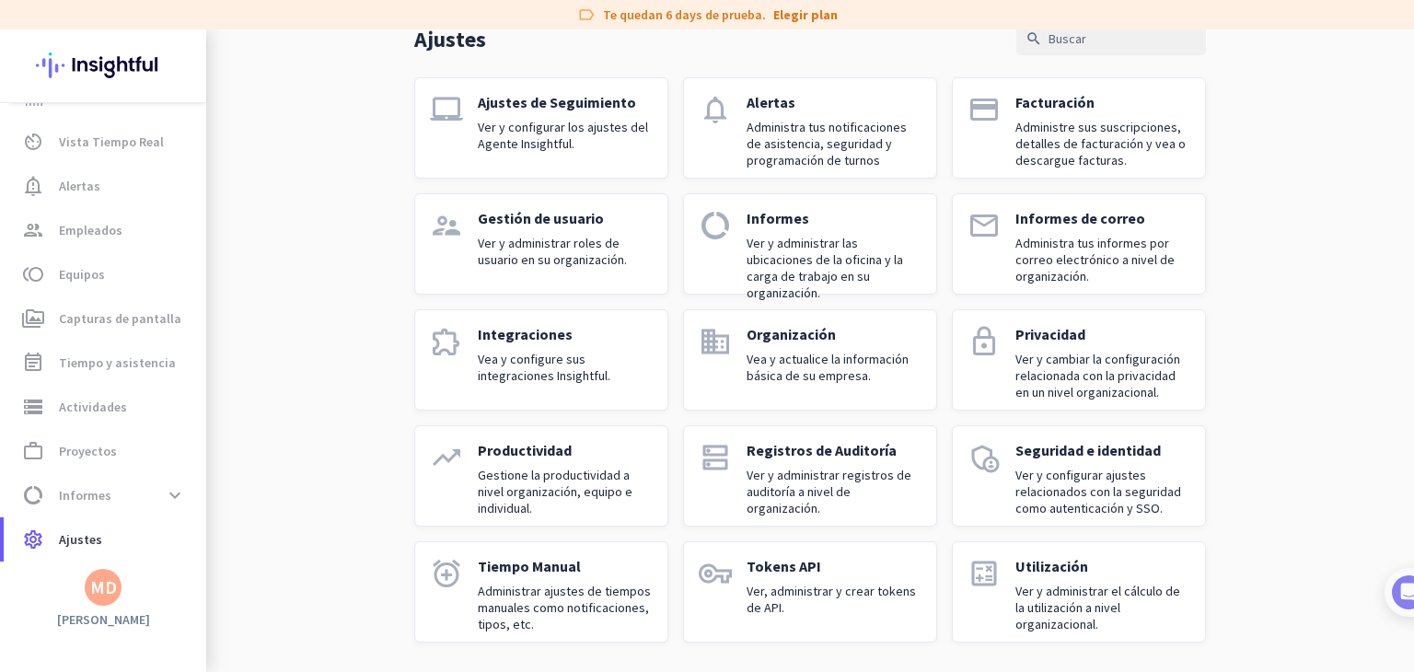
click at [1082, 498] on p "Ver y configurar ajustes relacionados con la seguridad como autenticación y SSO." at bounding box center [1103, 492] width 175 height 50
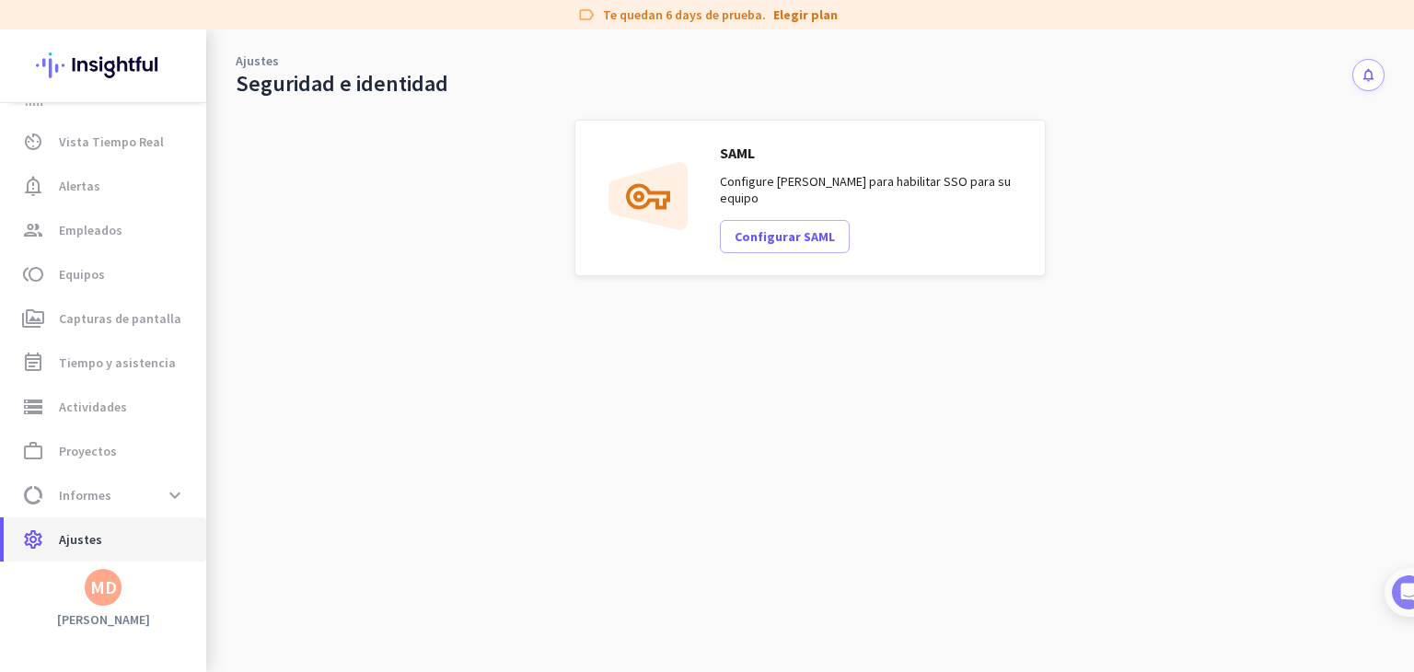
click at [80, 525] on link "settings Ajustes" at bounding box center [105, 539] width 203 height 44
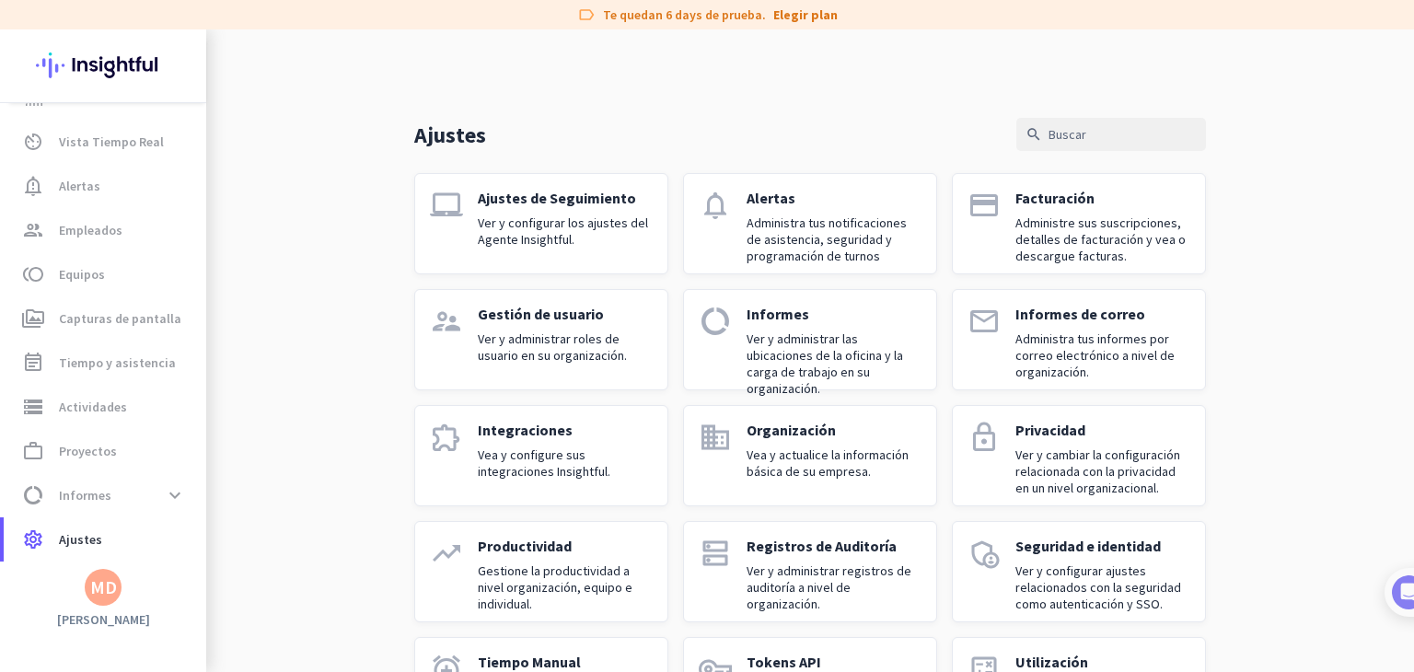
click at [453, 227] on div "laptop_mac" at bounding box center [446, 224] width 33 height 70
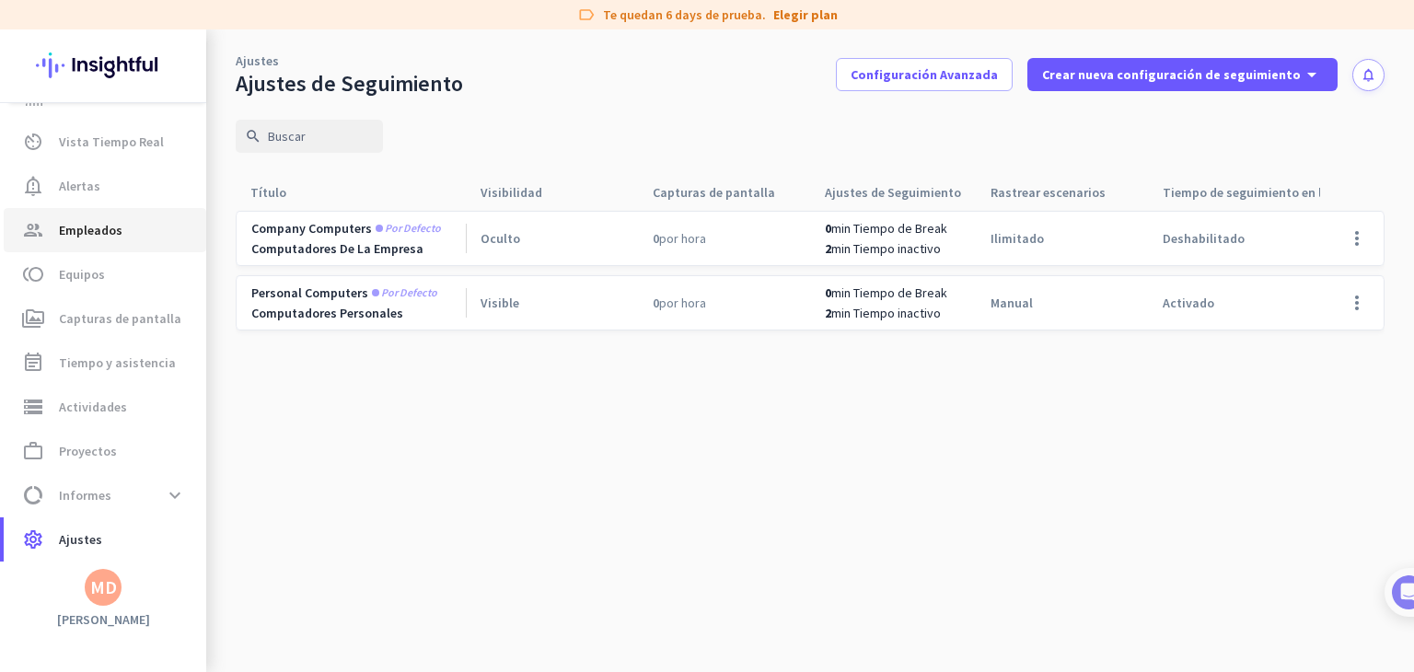
click at [90, 229] on span "Empleados" at bounding box center [91, 230] width 64 height 22
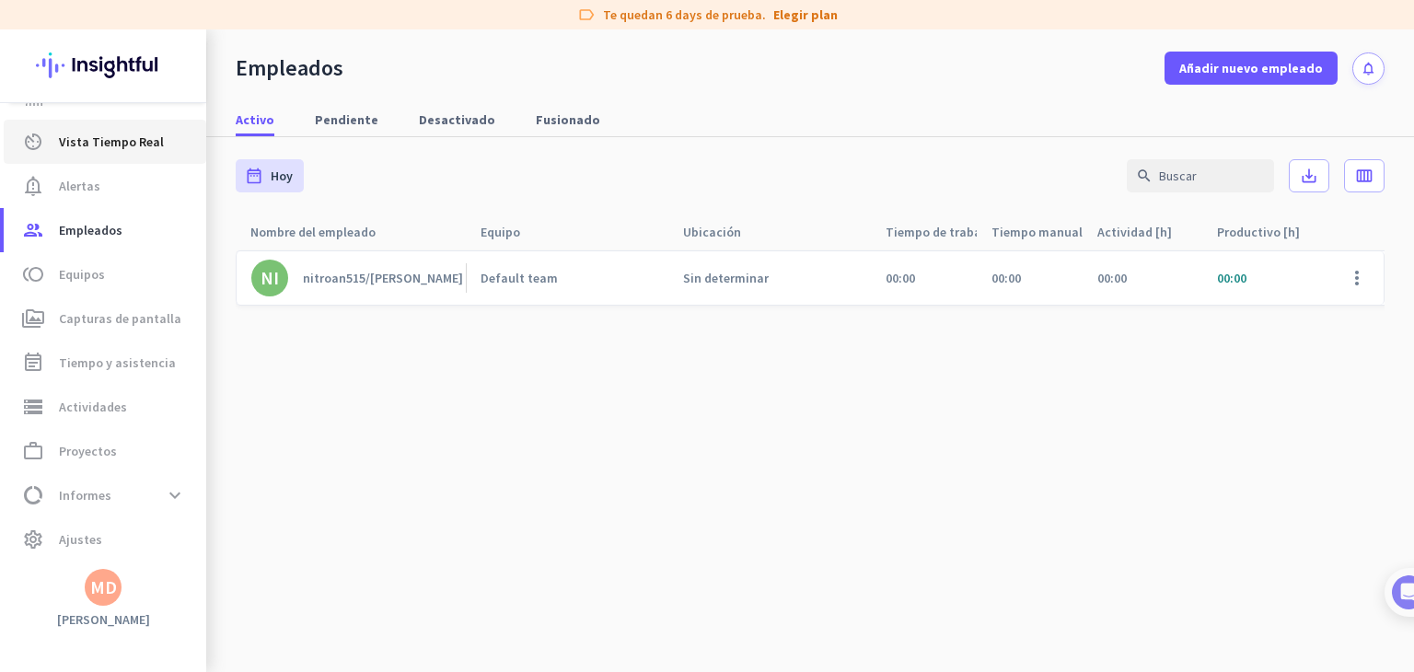
click at [101, 137] on span "Vista Tiempo Real" at bounding box center [111, 142] width 105 height 22
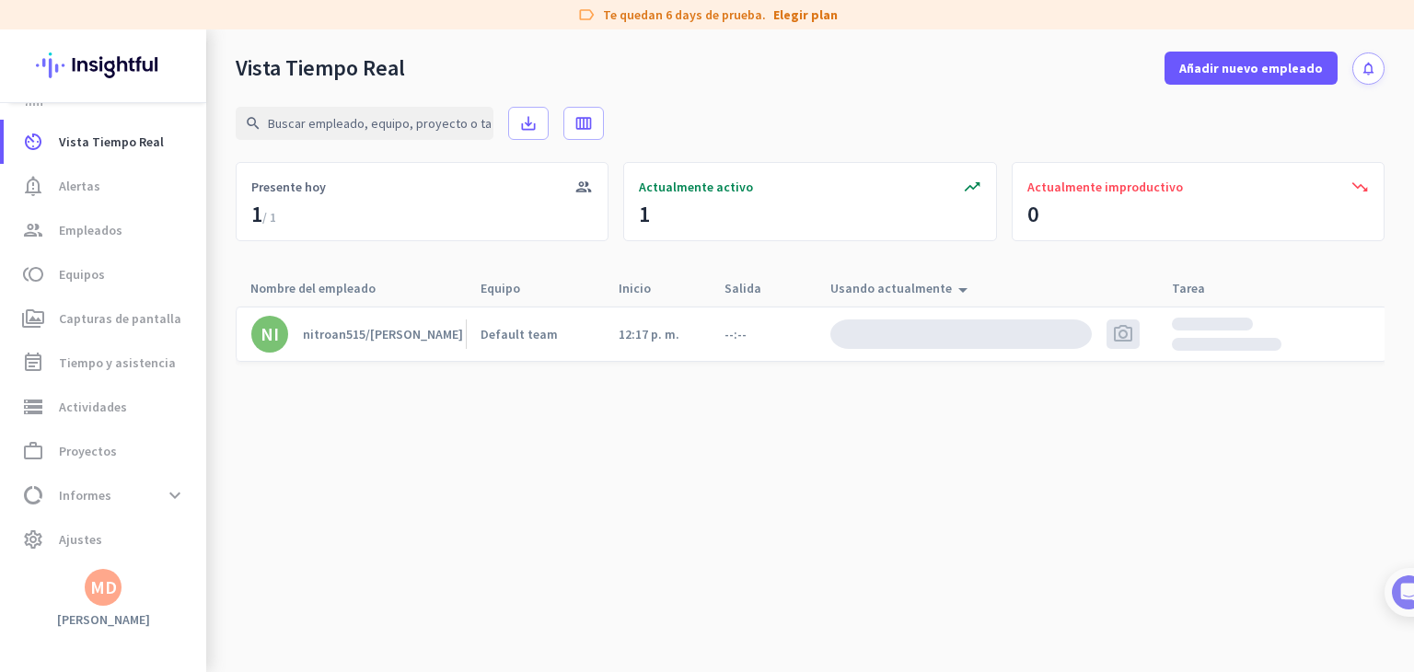
click at [935, 330] on img at bounding box center [961, 334] width 261 height 29
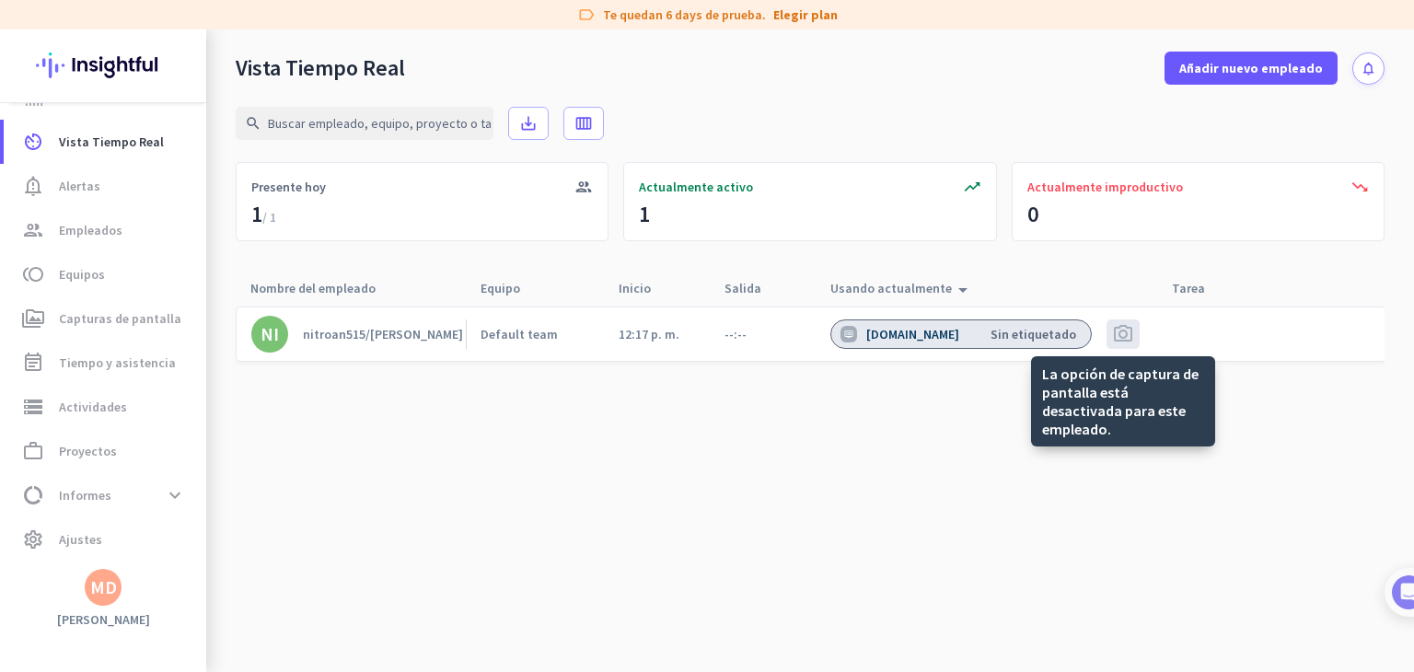
click at [1115, 337] on span "photo_camera" at bounding box center [1123, 334] width 22 height 22
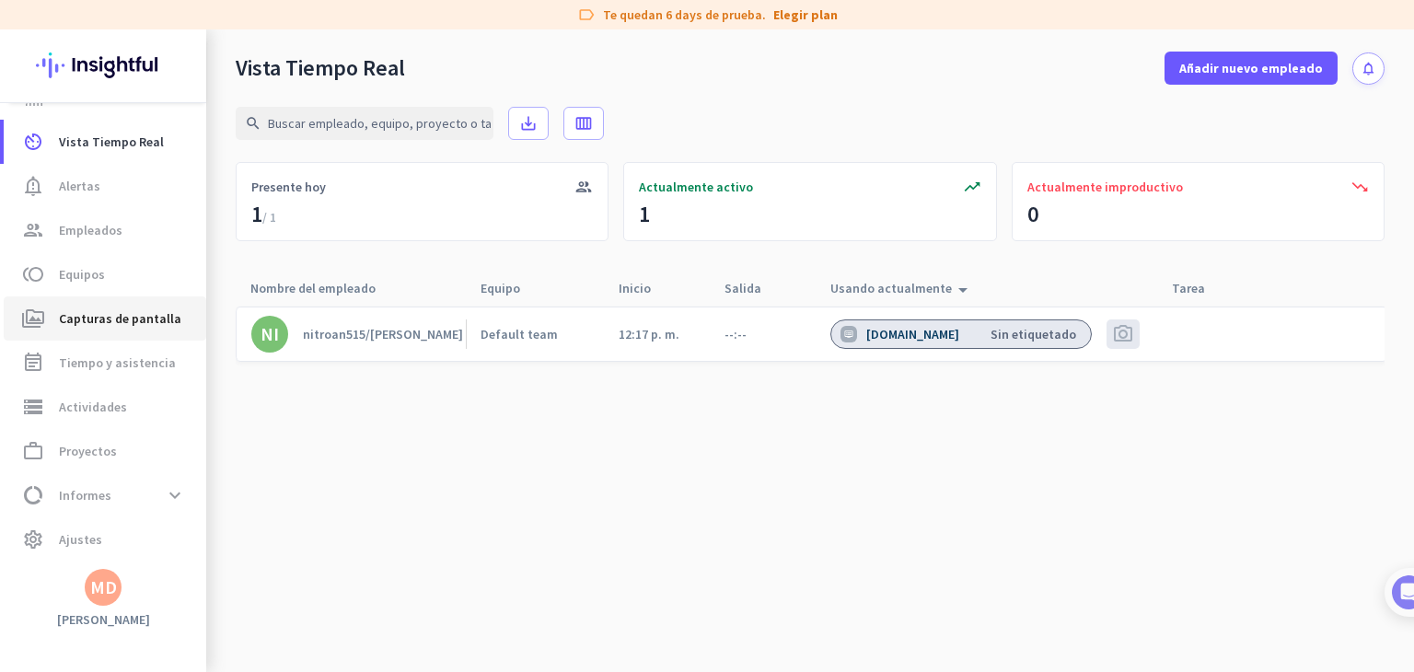
click at [99, 337] on link "perm_media Capturas de pantalla" at bounding box center [105, 318] width 203 height 44
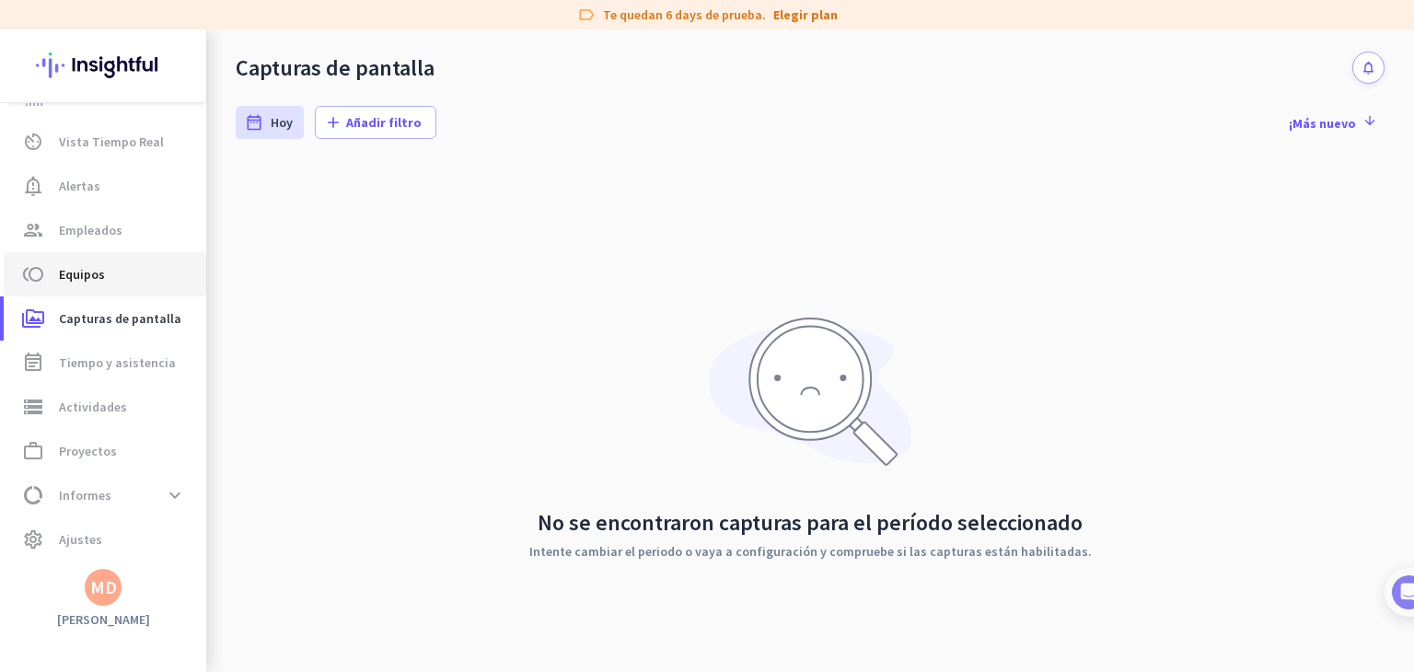
click at [95, 284] on span "Equipos" at bounding box center [82, 274] width 46 height 22
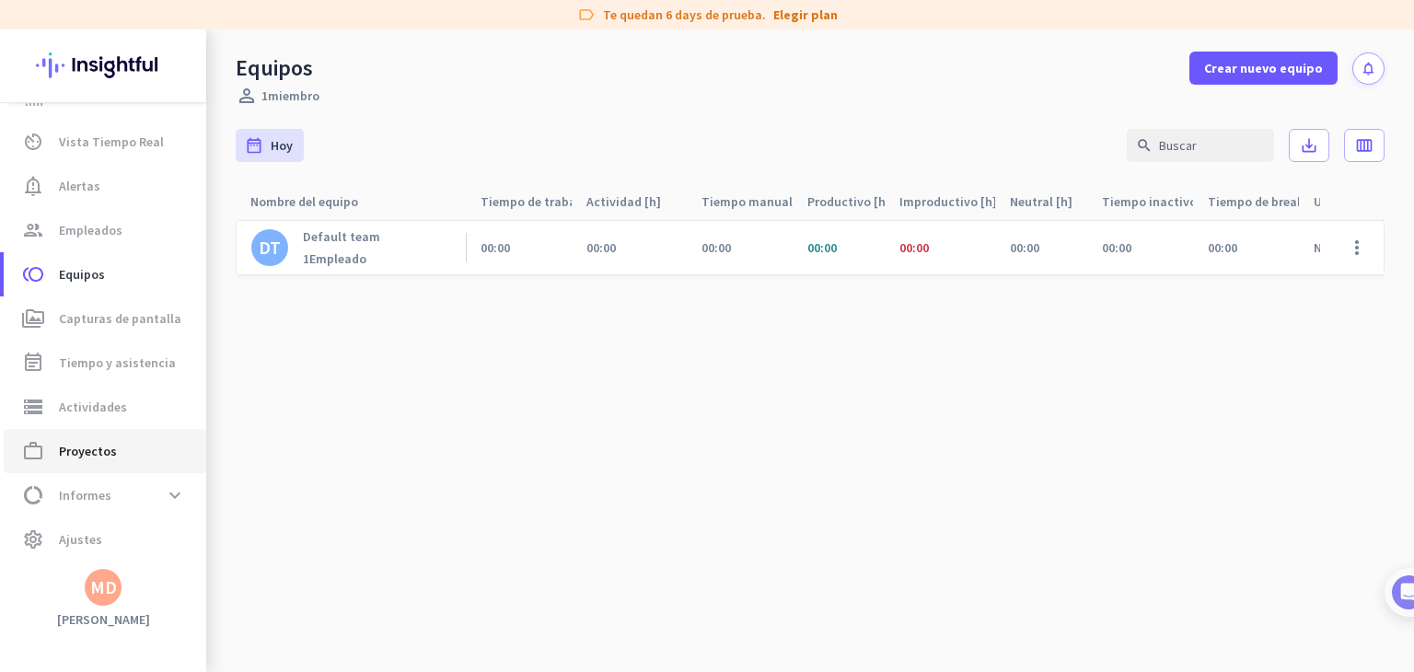
click at [105, 455] on span "Proyectos" at bounding box center [88, 451] width 58 height 22
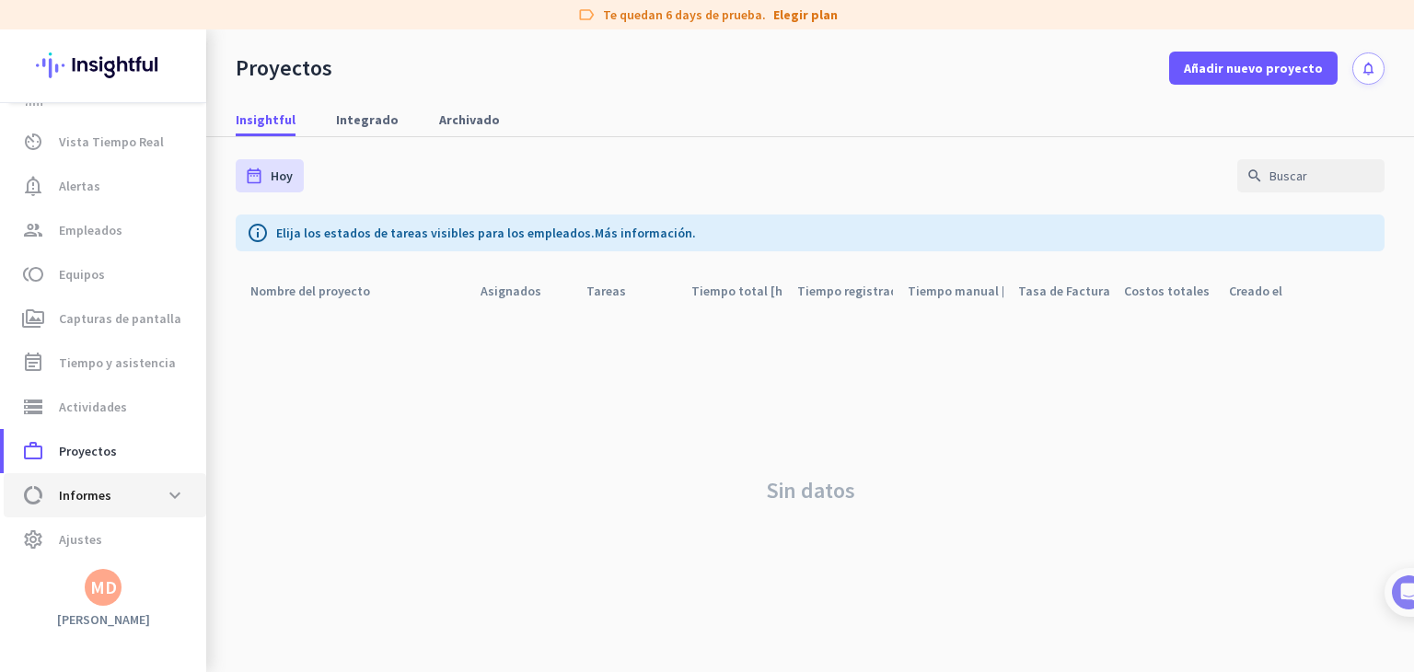
click at [154, 491] on span "data_usage Informes expand_more" at bounding box center [104, 495] width 173 height 33
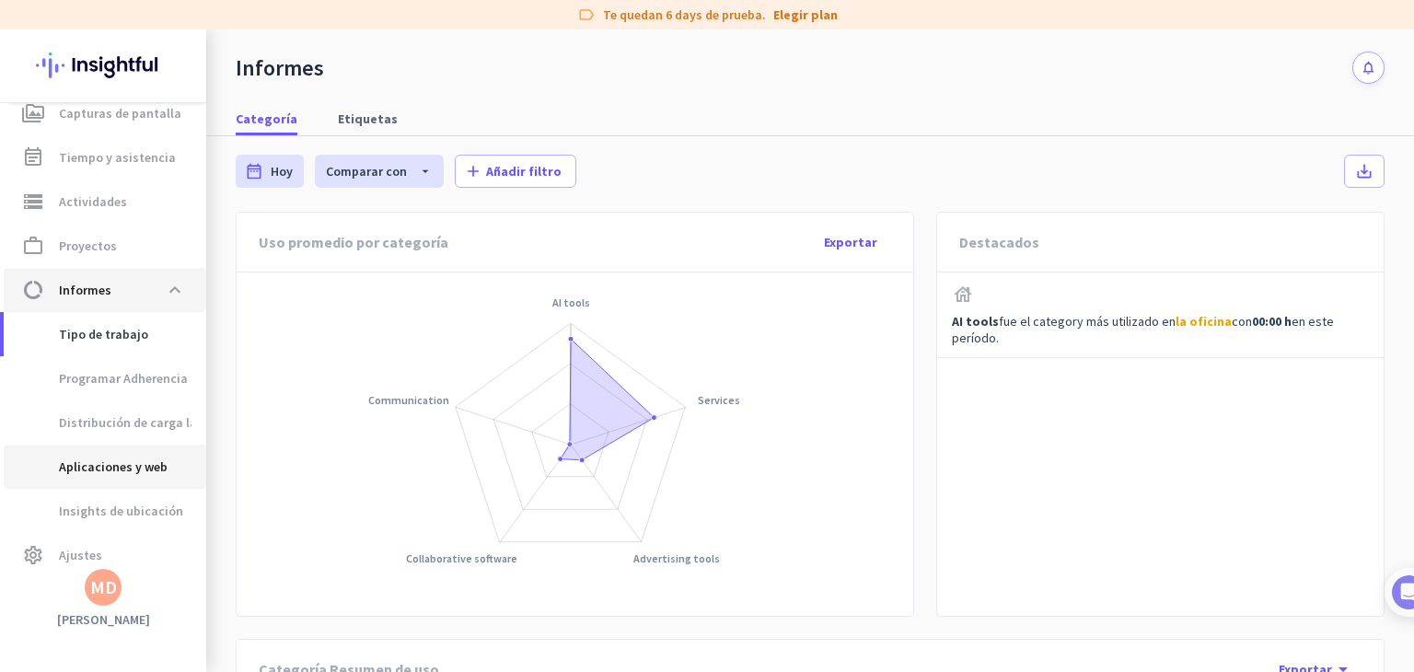
scroll to position [256, 0]
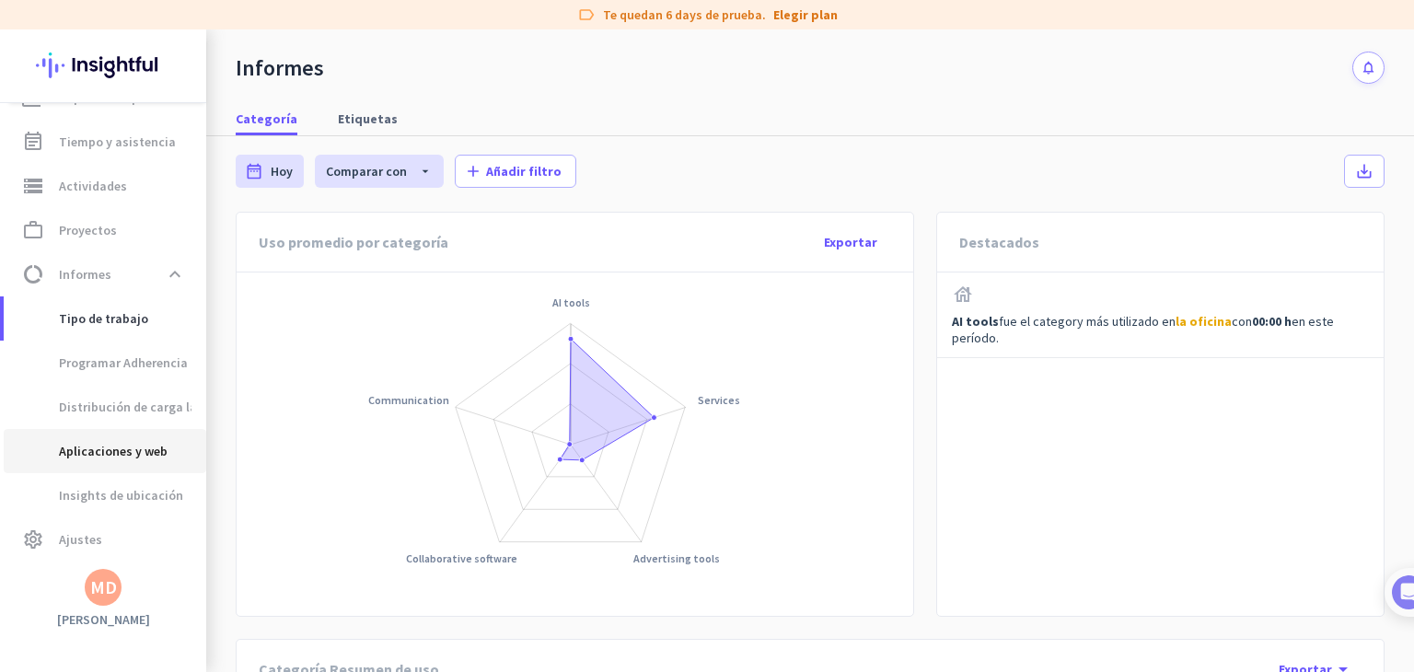
click at [151, 450] on span "Aplicaciones y web" at bounding box center [92, 451] width 149 height 44
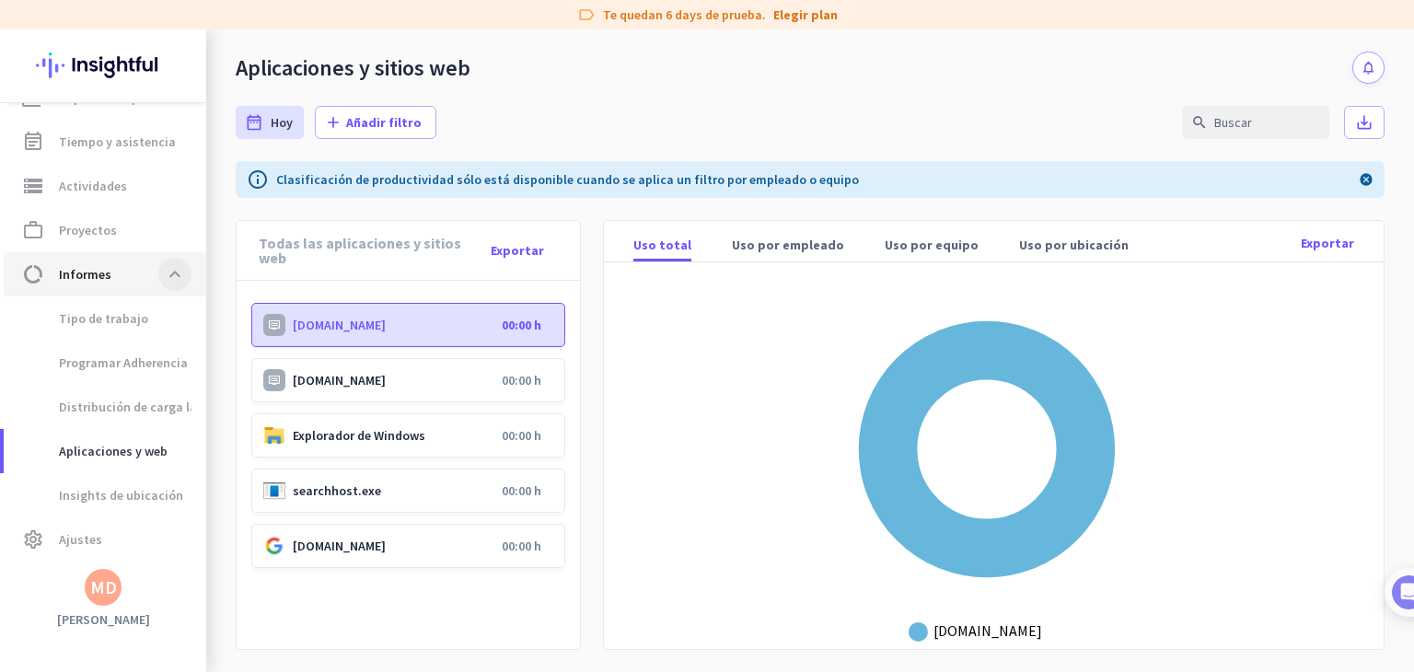
click at [164, 275] on span at bounding box center [174, 274] width 33 height 33
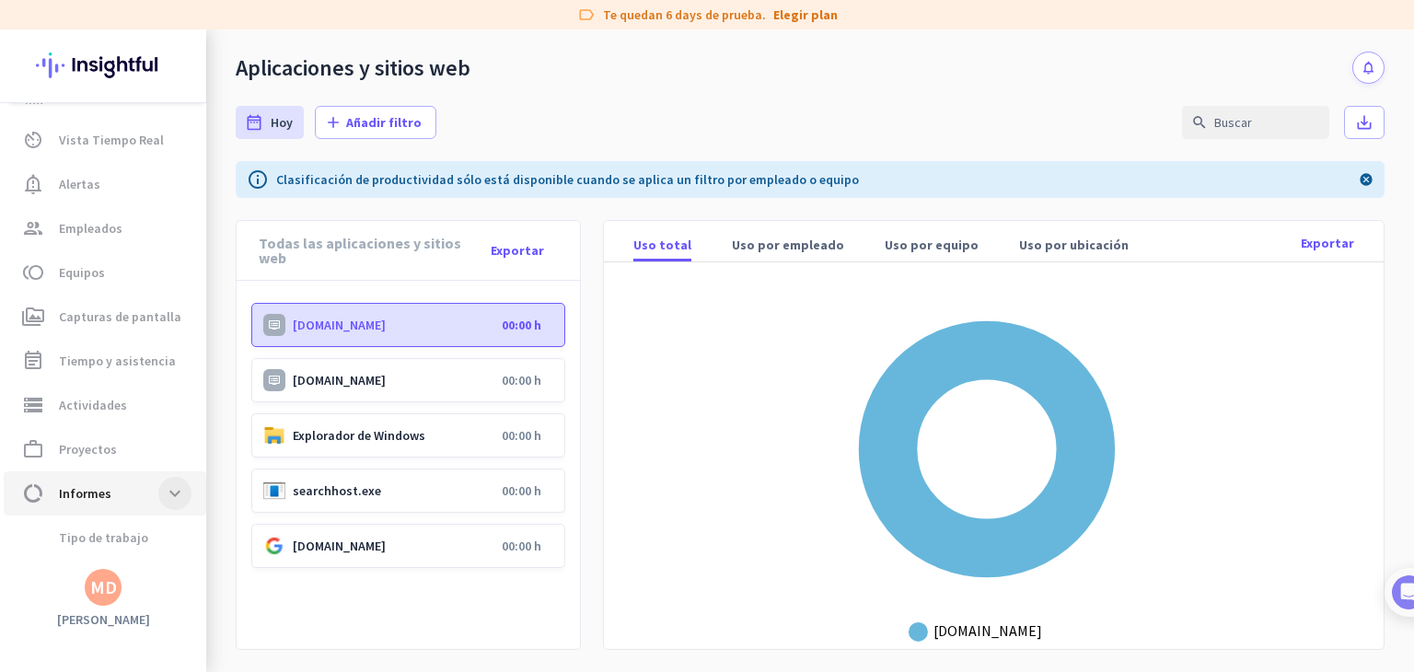
scroll to position [35, 0]
click at [111, 531] on span "settings Ajustes" at bounding box center [104, 540] width 173 height 22
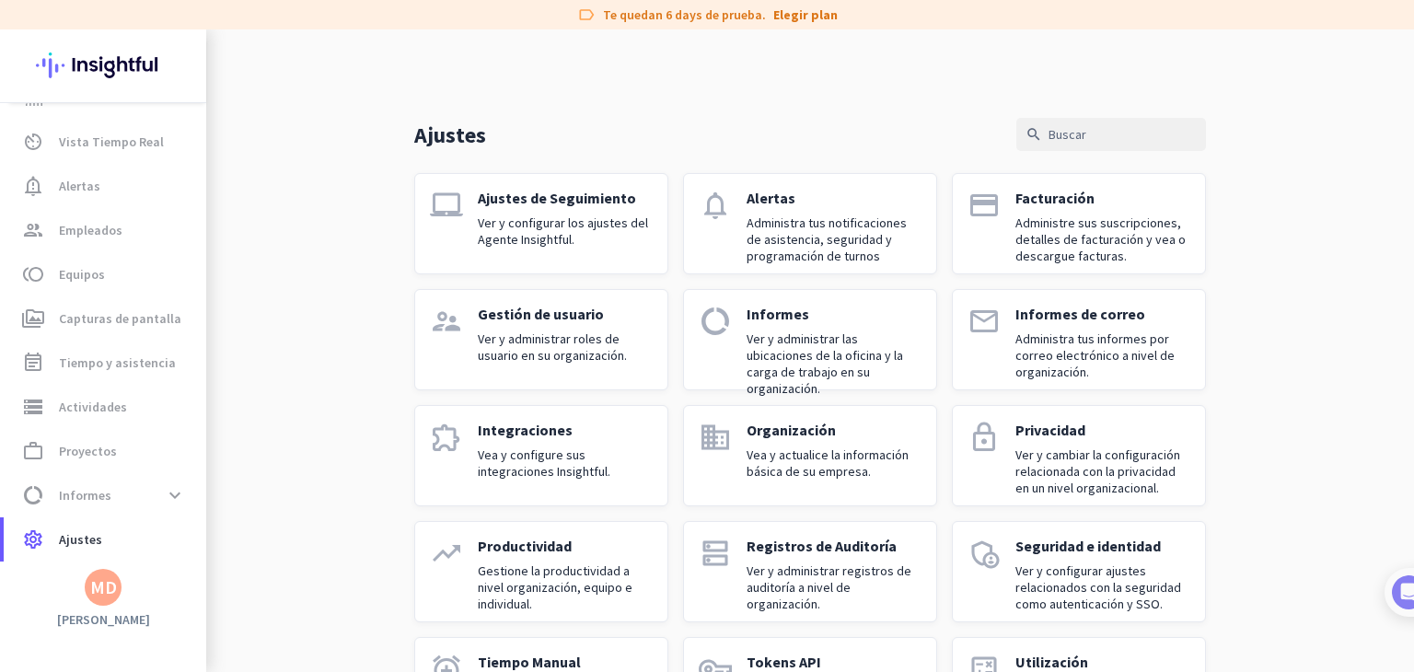
click at [449, 367] on div "supervisor_account" at bounding box center [446, 340] width 33 height 70
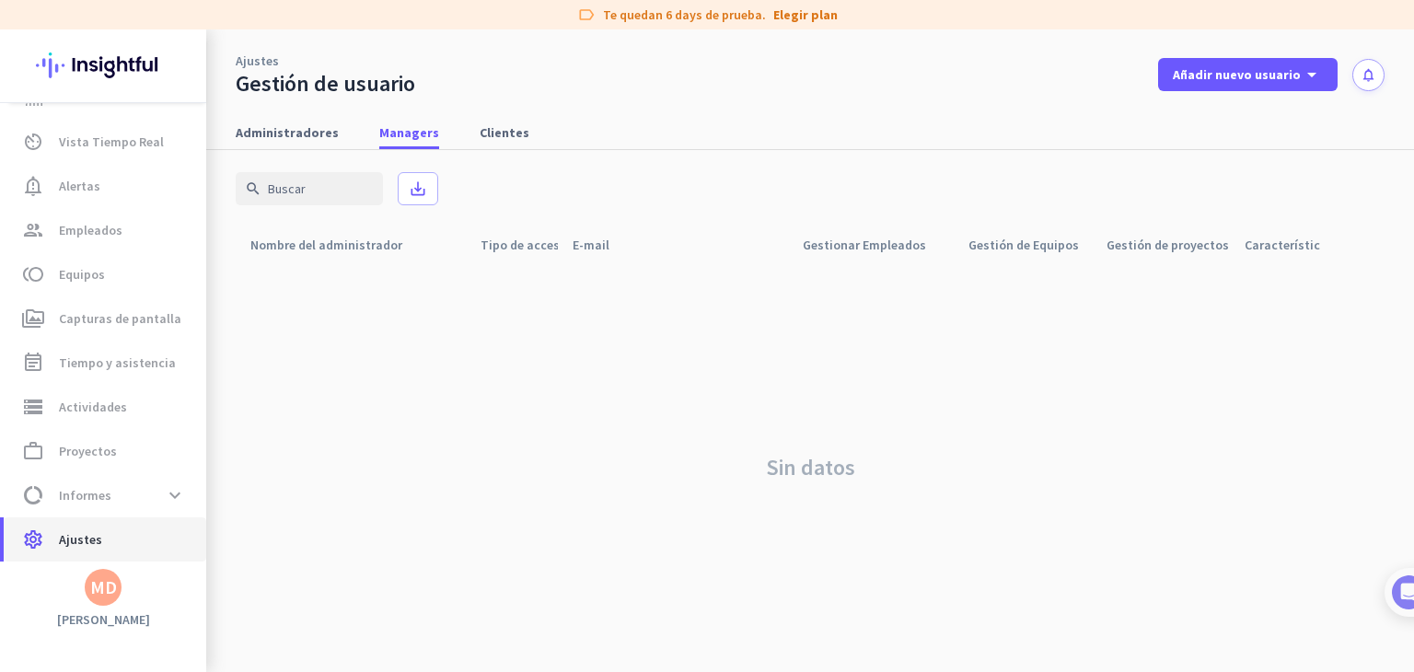
click at [108, 524] on link "settings Ajustes" at bounding box center [105, 539] width 203 height 44
